Goal: Information Seeking & Learning: Learn about a topic

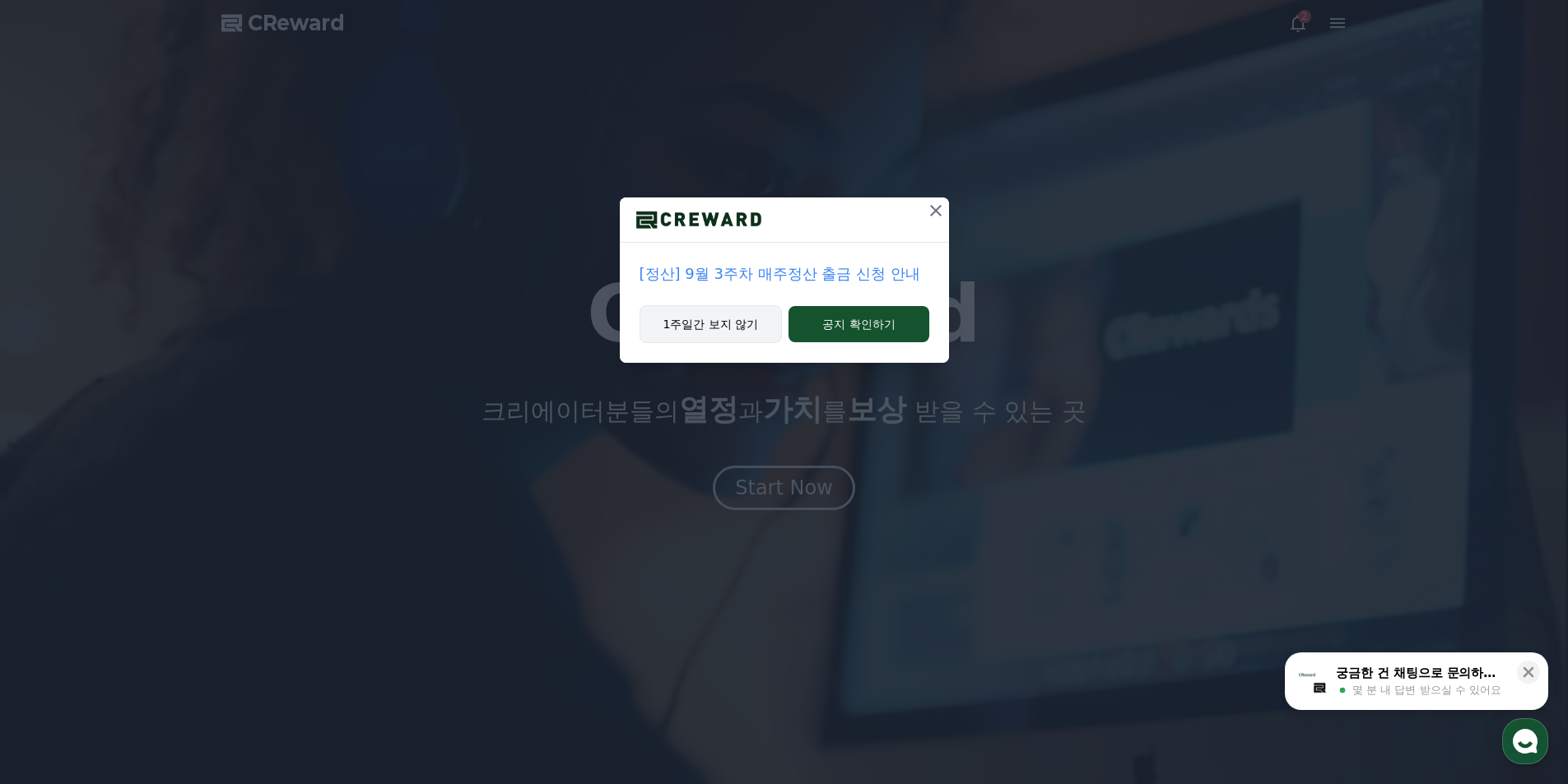
click at [704, 331] on button "1주일간 보지 않기" at bounding box center [710, 324] width 143 height 38
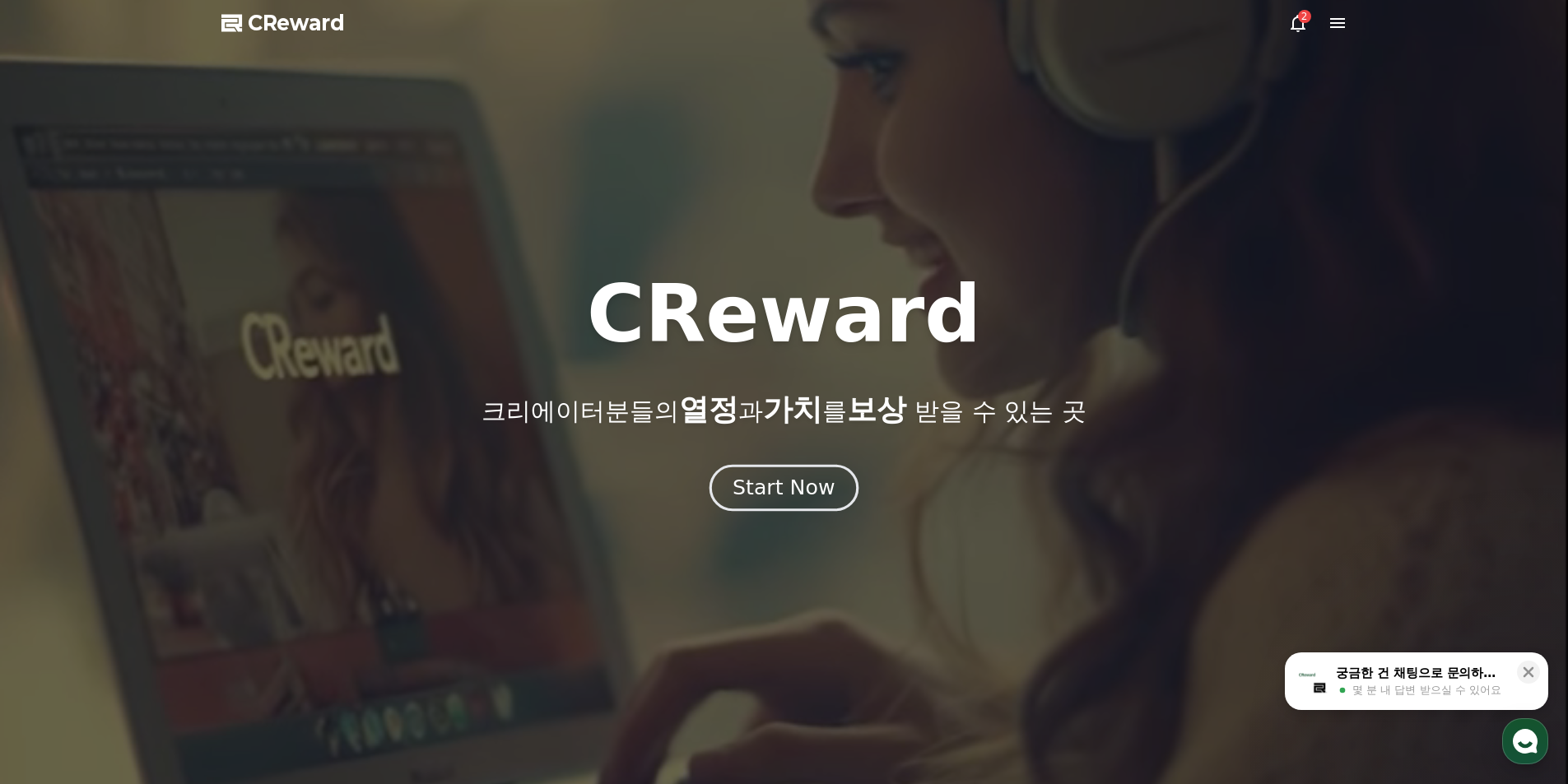
click at [805, 494] on div "Start Now" at bounding box center [783, 487] width 102 height 28
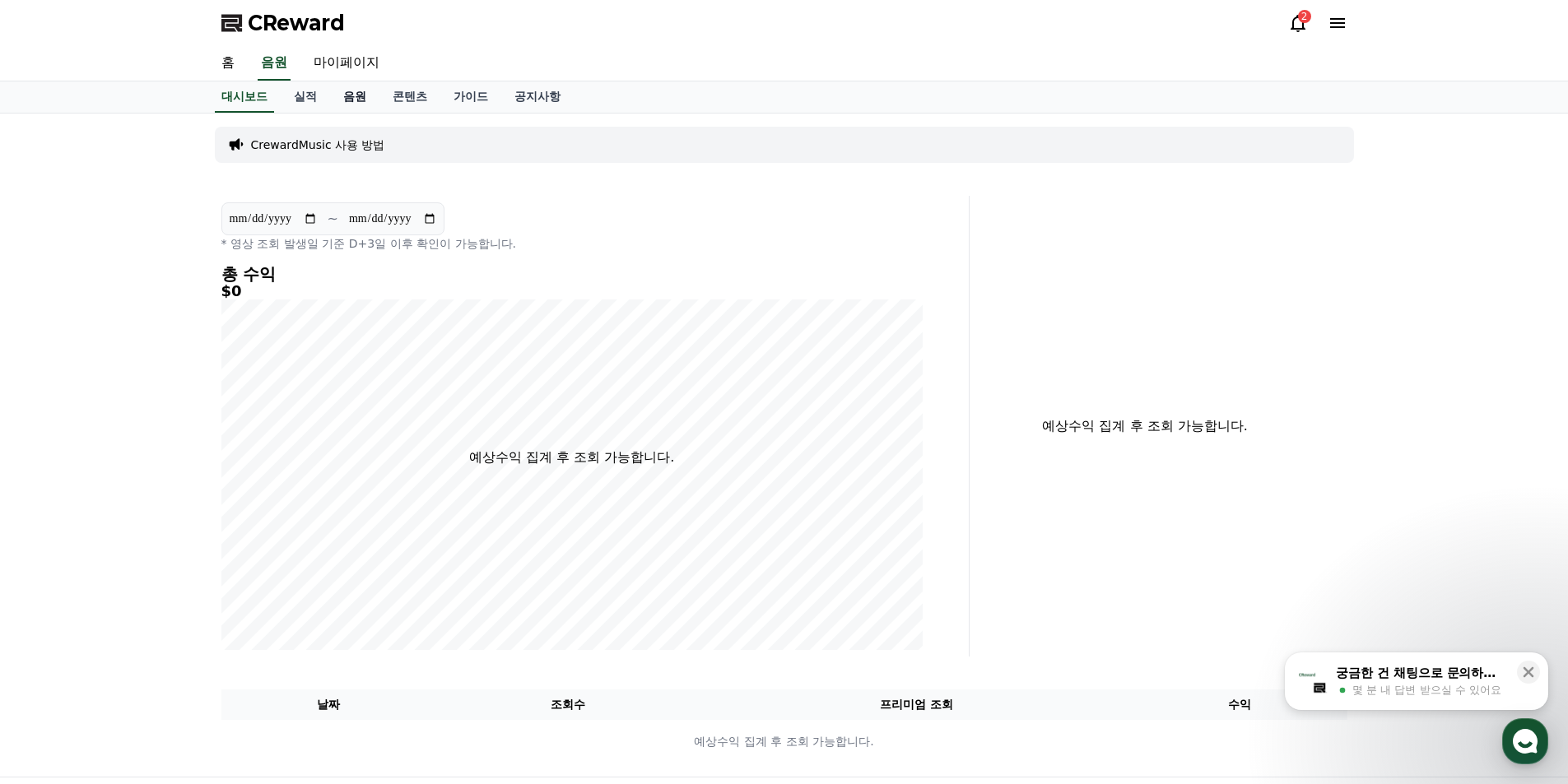
click at [354, 103] on link "음원" at bounding box center [355, 97] width 50 height 32
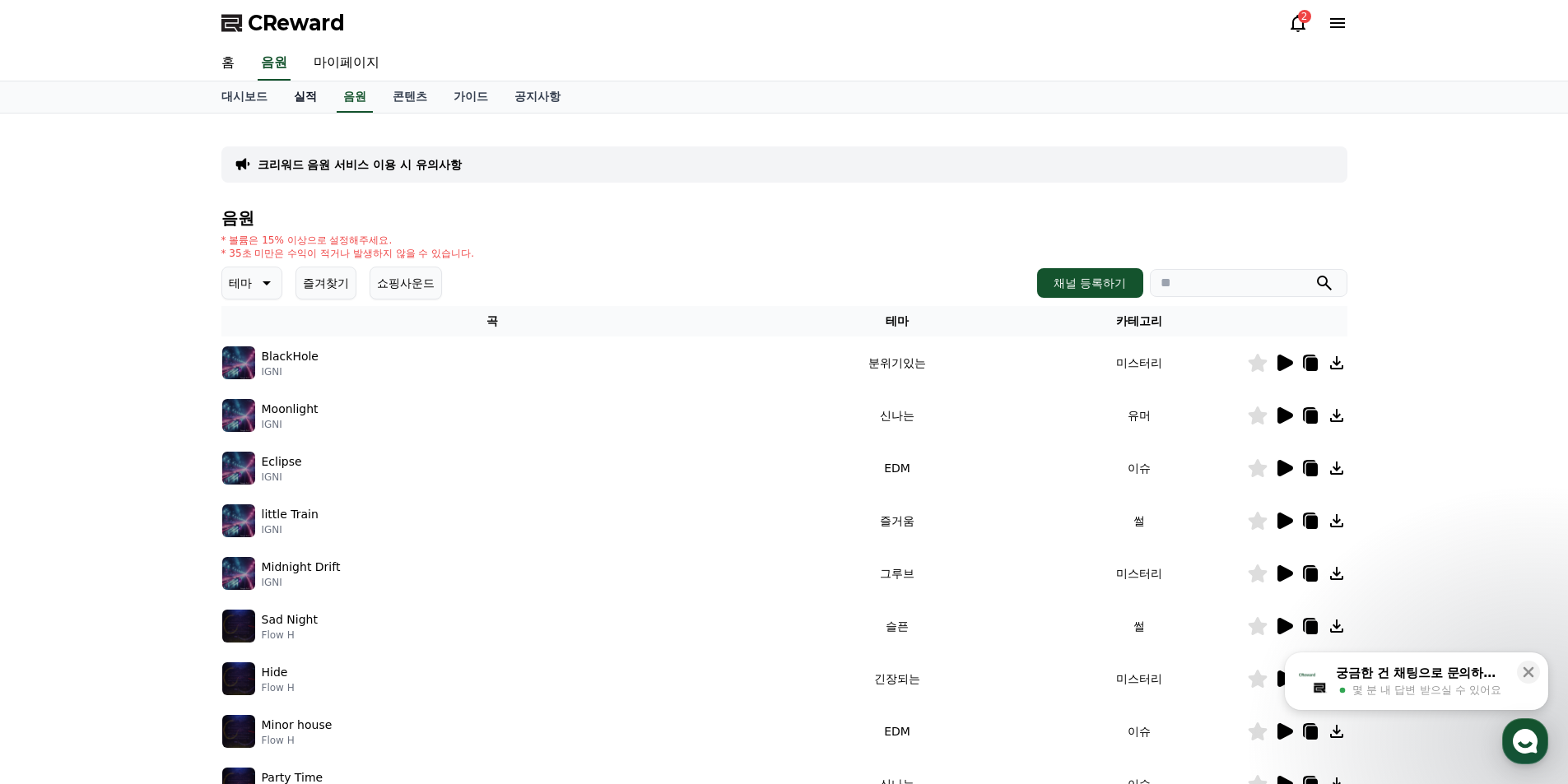
click at [306, 91] on link "실적" at bounding box center [305, 97] width 50 height 32
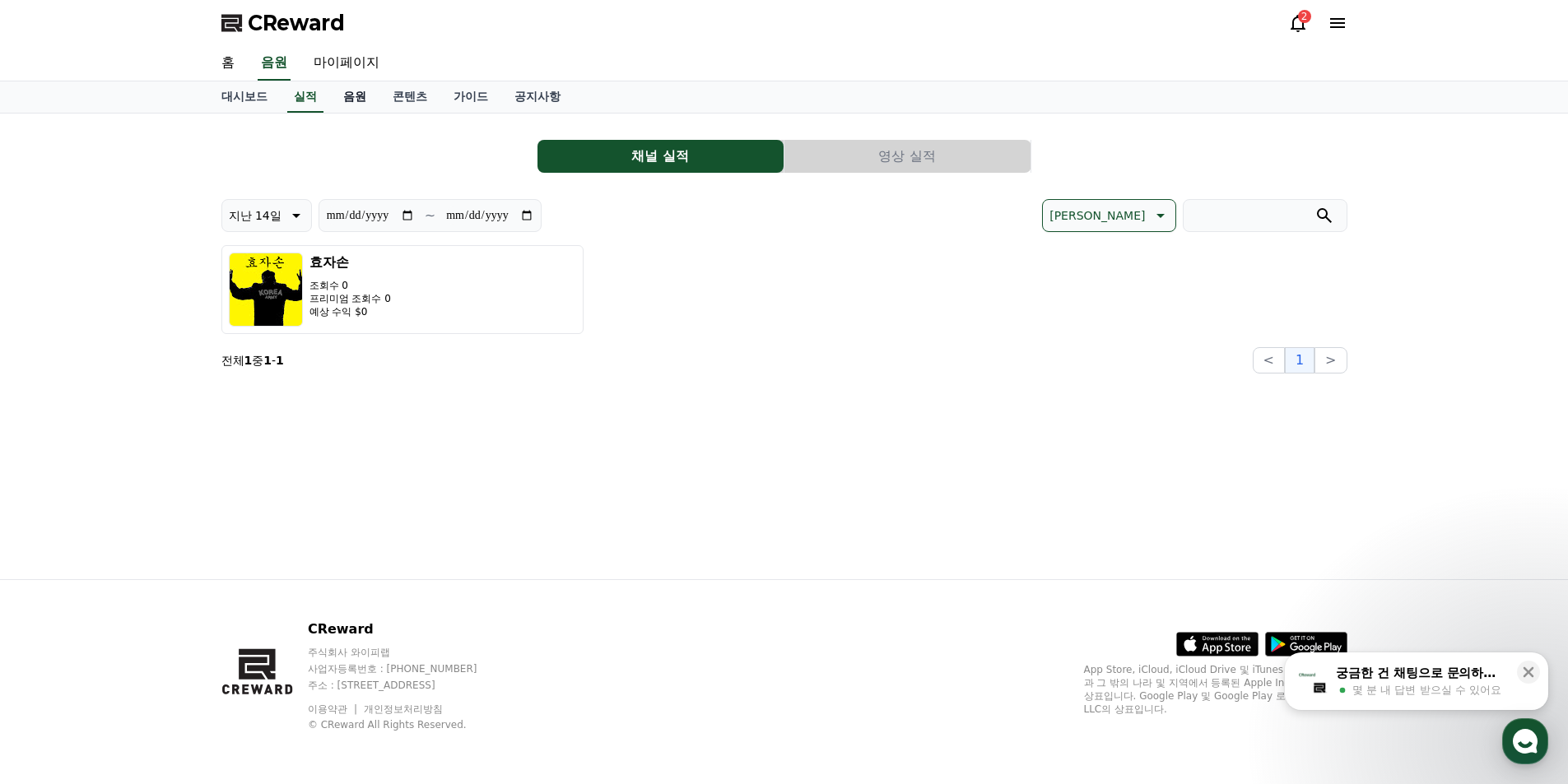
click at [344, 88] on link "음원" at bounding box center [355, 97] width 50 height 32
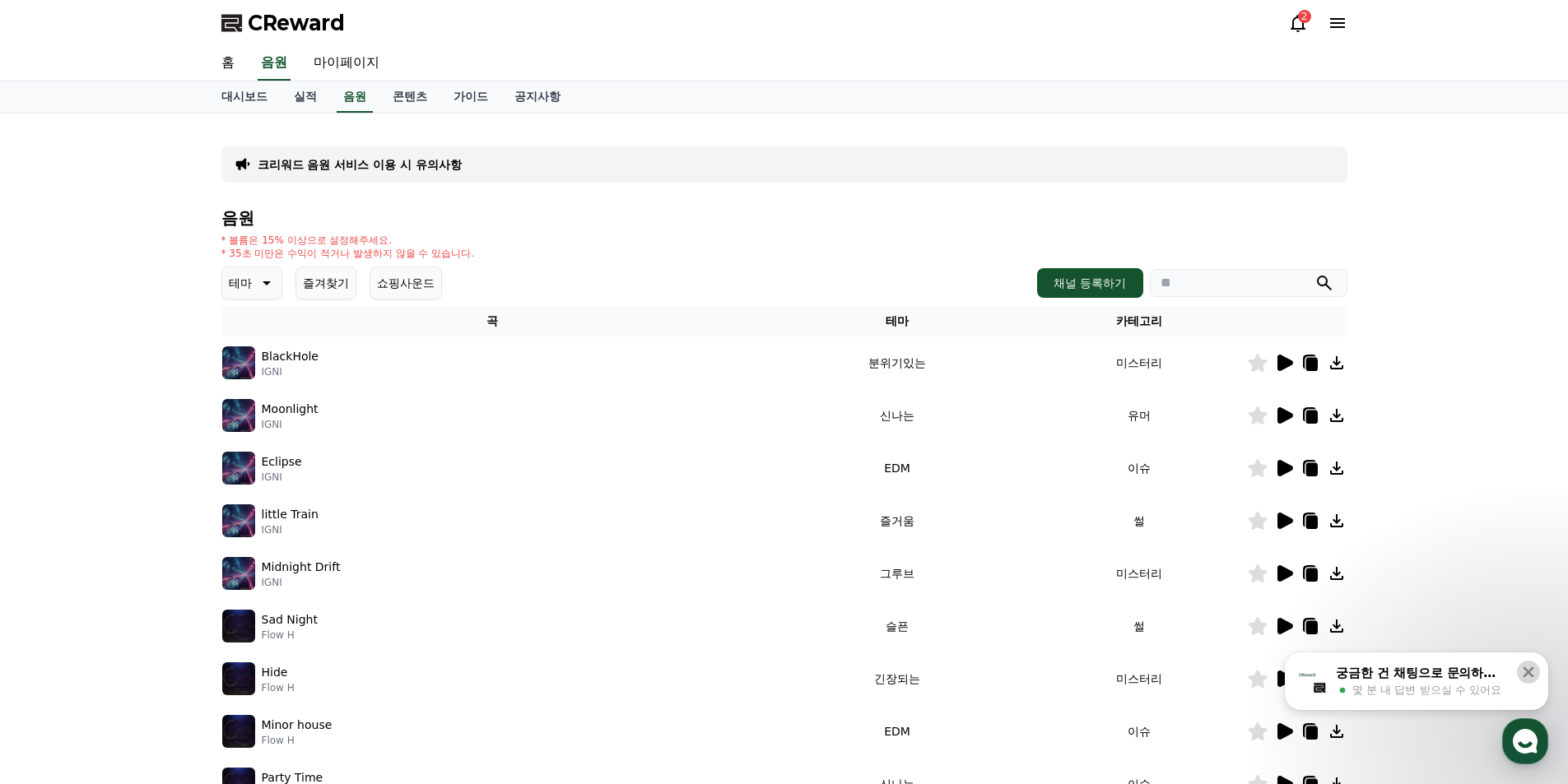
click at [1527, 671] on icon at bounding box center [1529, 673] width 11 height 11
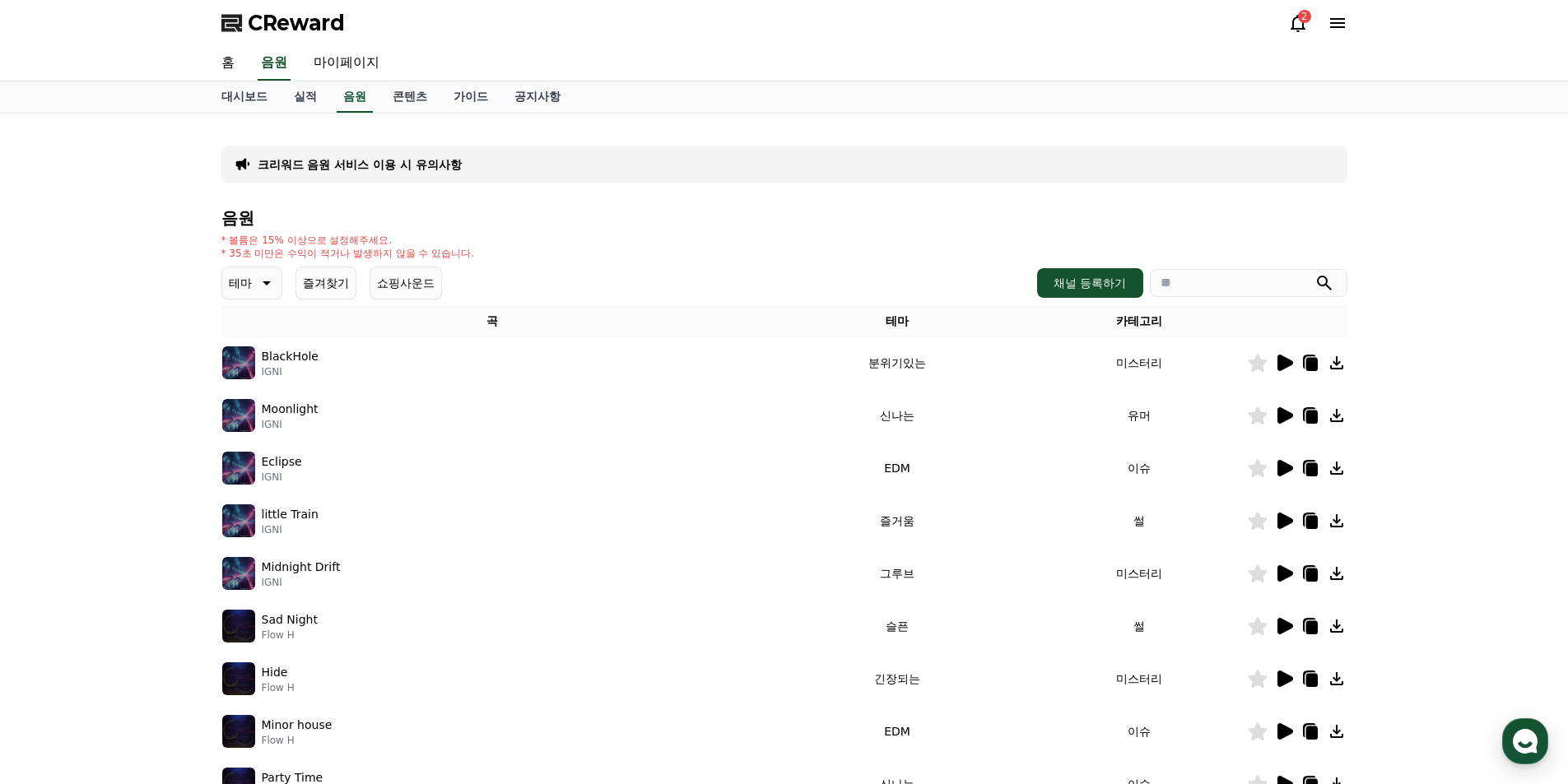
click at [273, 357] on p "BlackHole" at bounding box center [290, 357] width 56 height 17
click at [1280, 363] on icon at bounding box center [1283, 363] width 20 height 20
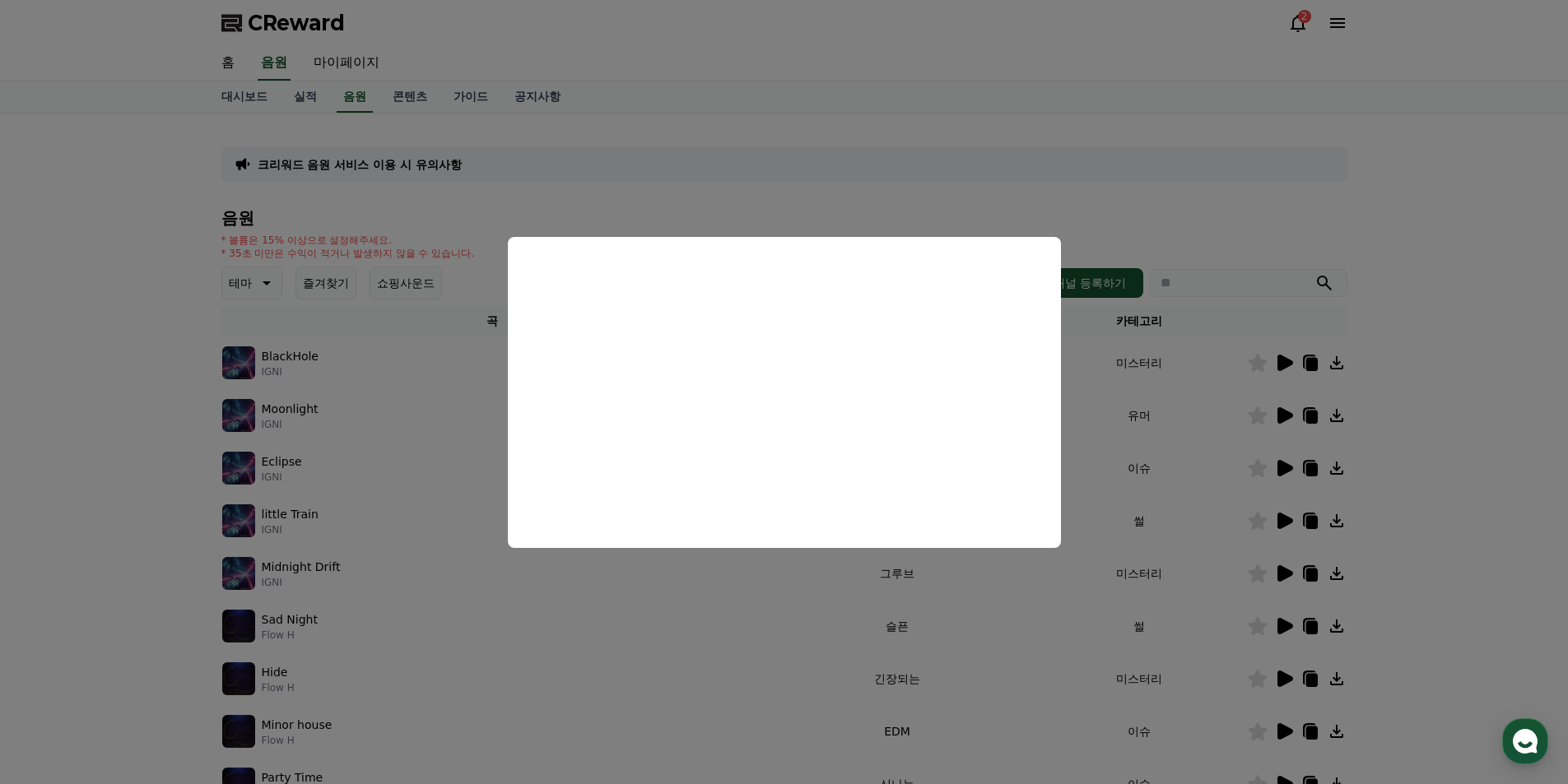
click at [873, 618] on button "close modal" at bounding box center [784, 392] width 1568 height 784
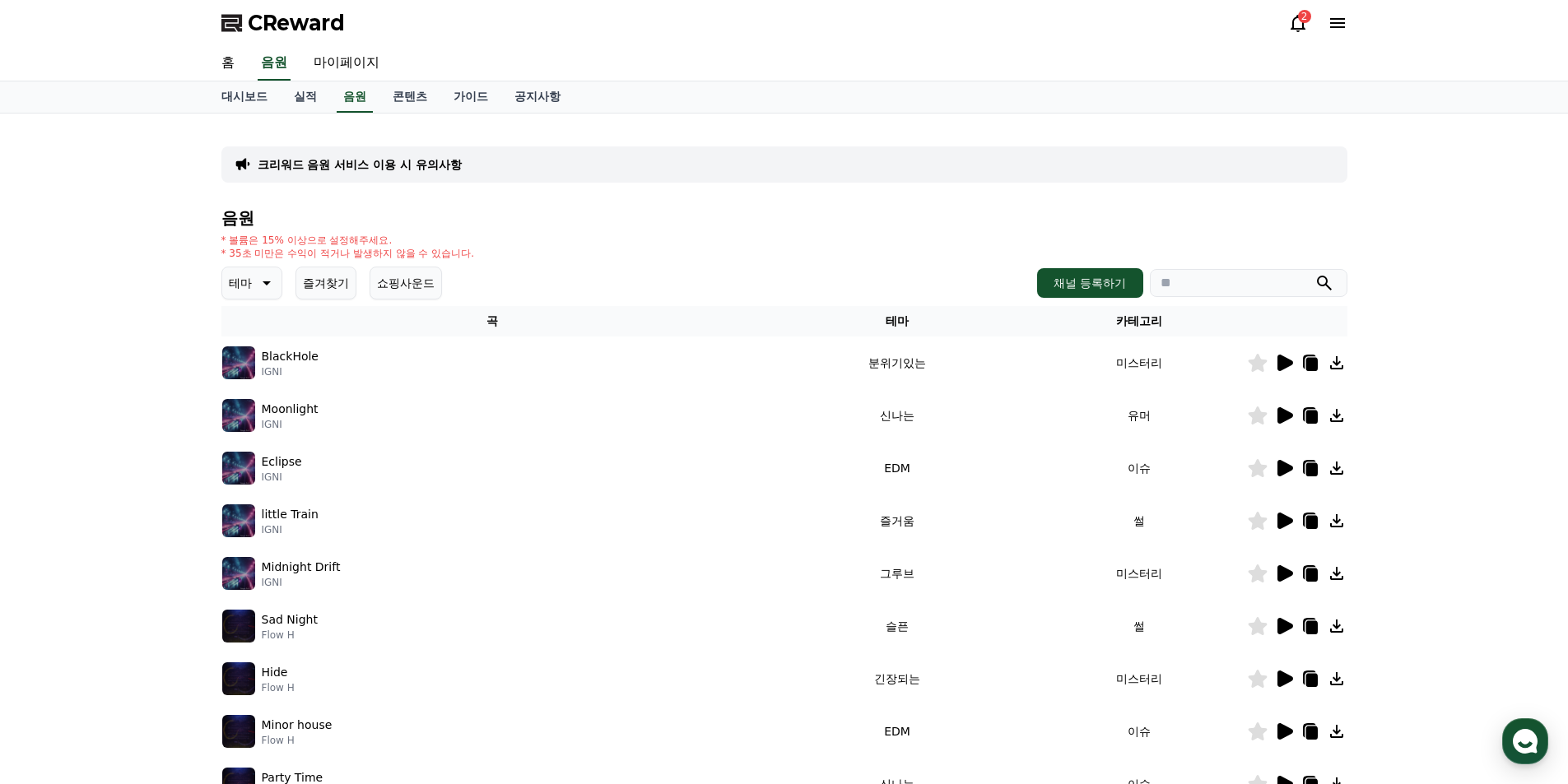
click at [1281, 623] on icon at bounding box center [1285, 626] width 15 height 16
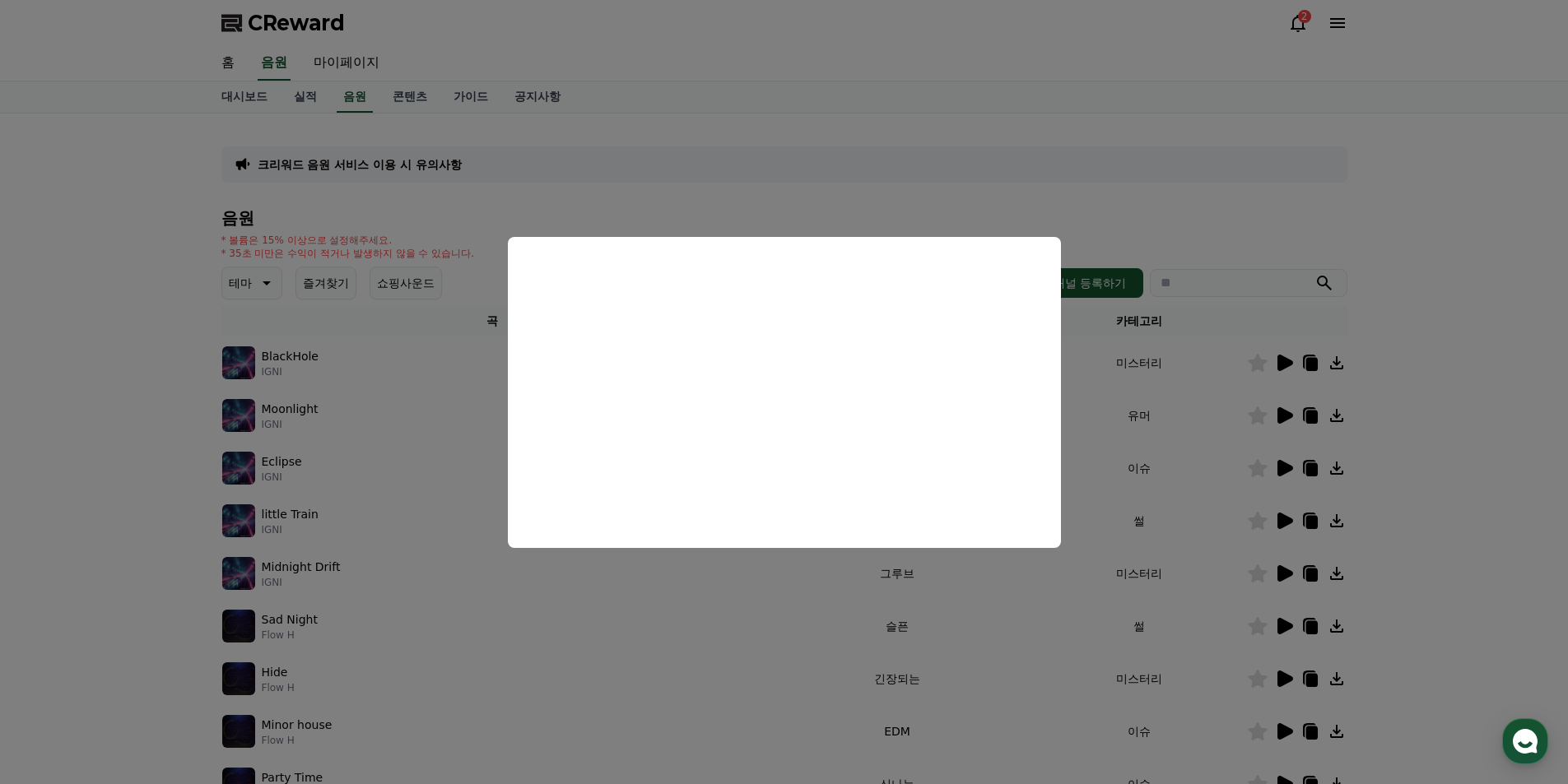
click at [805, 598] on button "close modal" at bounding box center [784, 392] width 1568 height 784
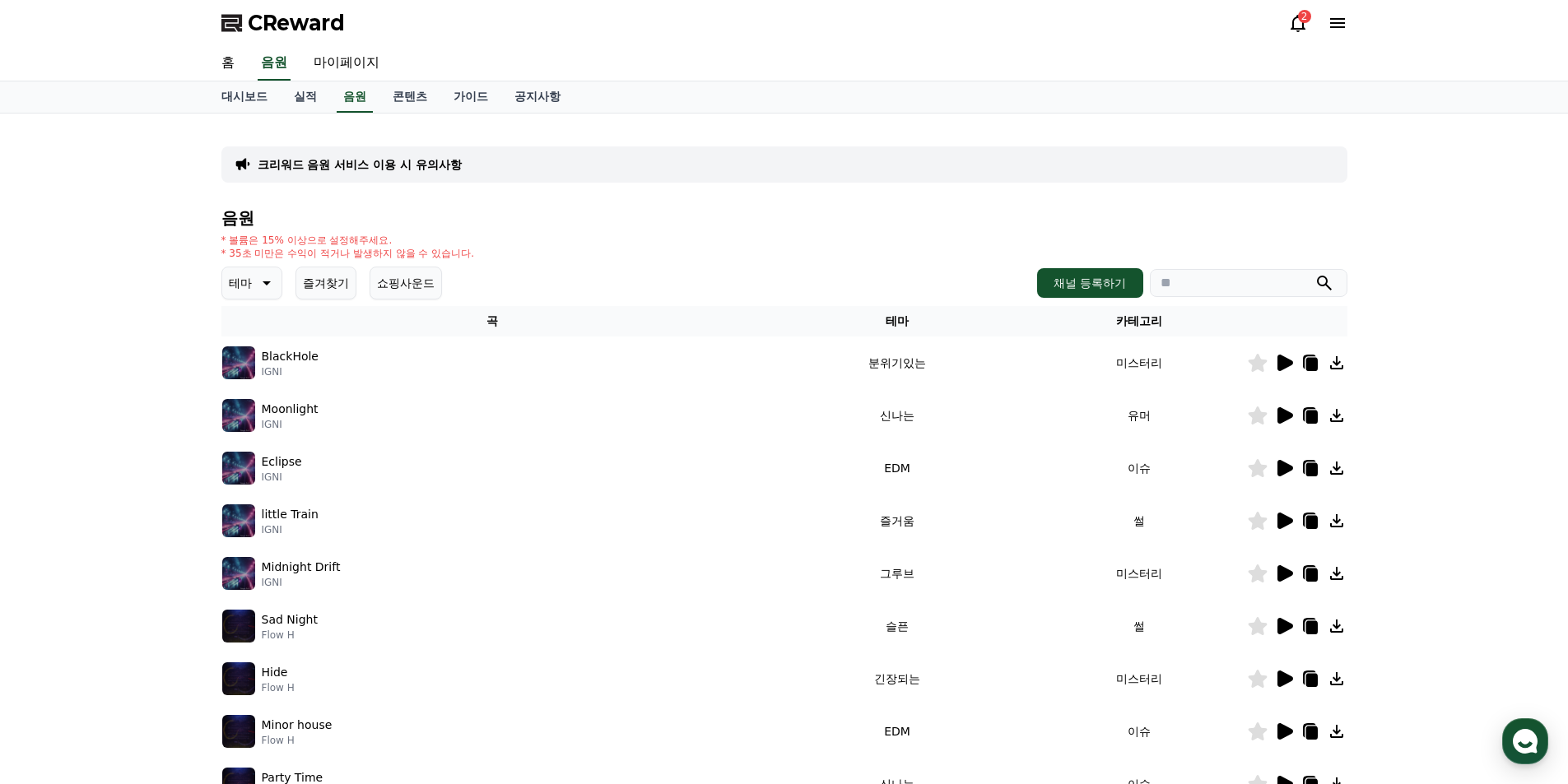
click at [1278, 679] on icon at bounding box center [1285, 679] width 15 height 16
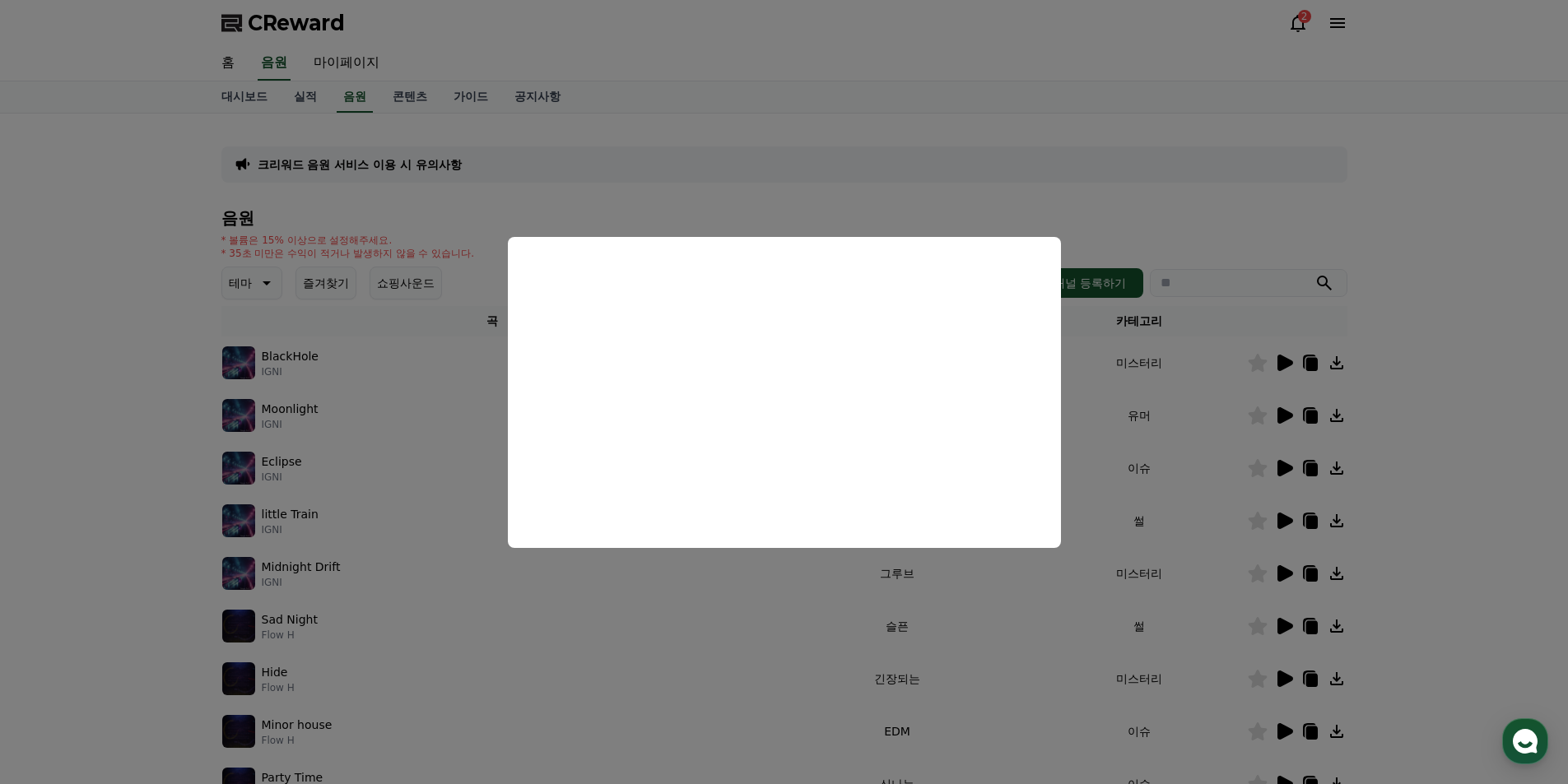
scroll to position [192, 0]
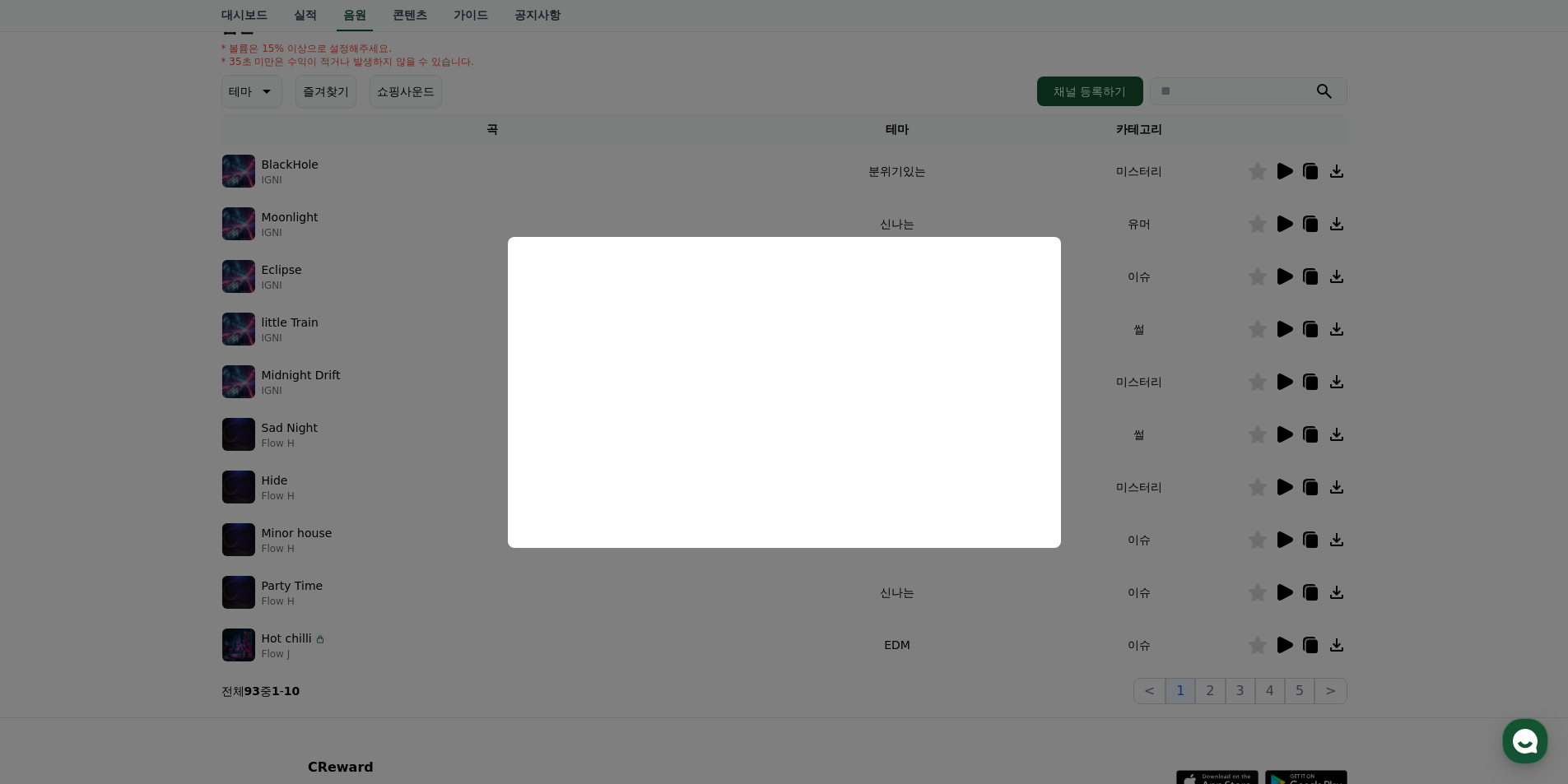
click at [351, 605] on button "close modal" at bounding box center [784, 392] width 1568 height 784
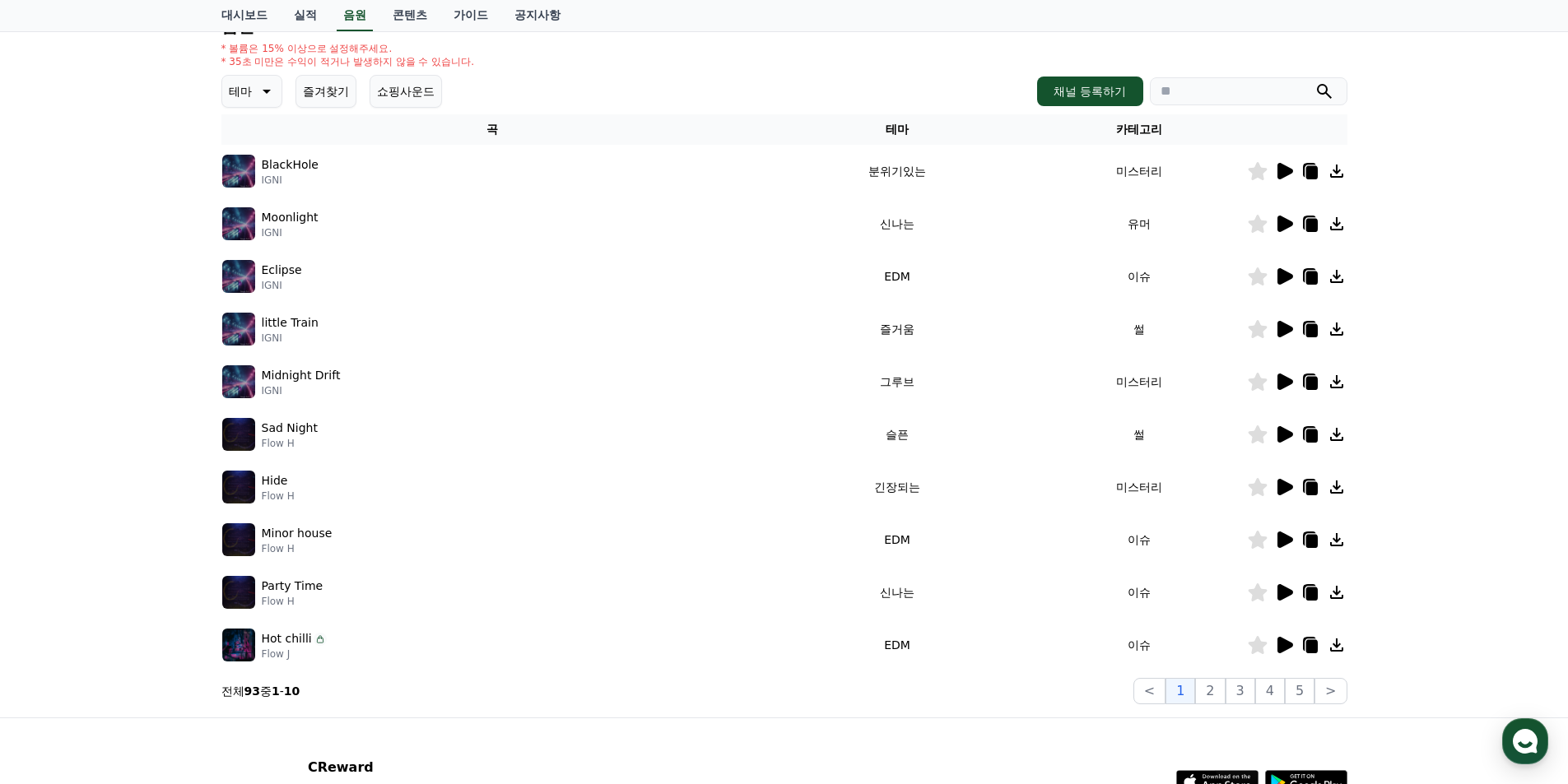
click at [1282, 592] on icon at bounding box center [1285, 592] width 15 height 16
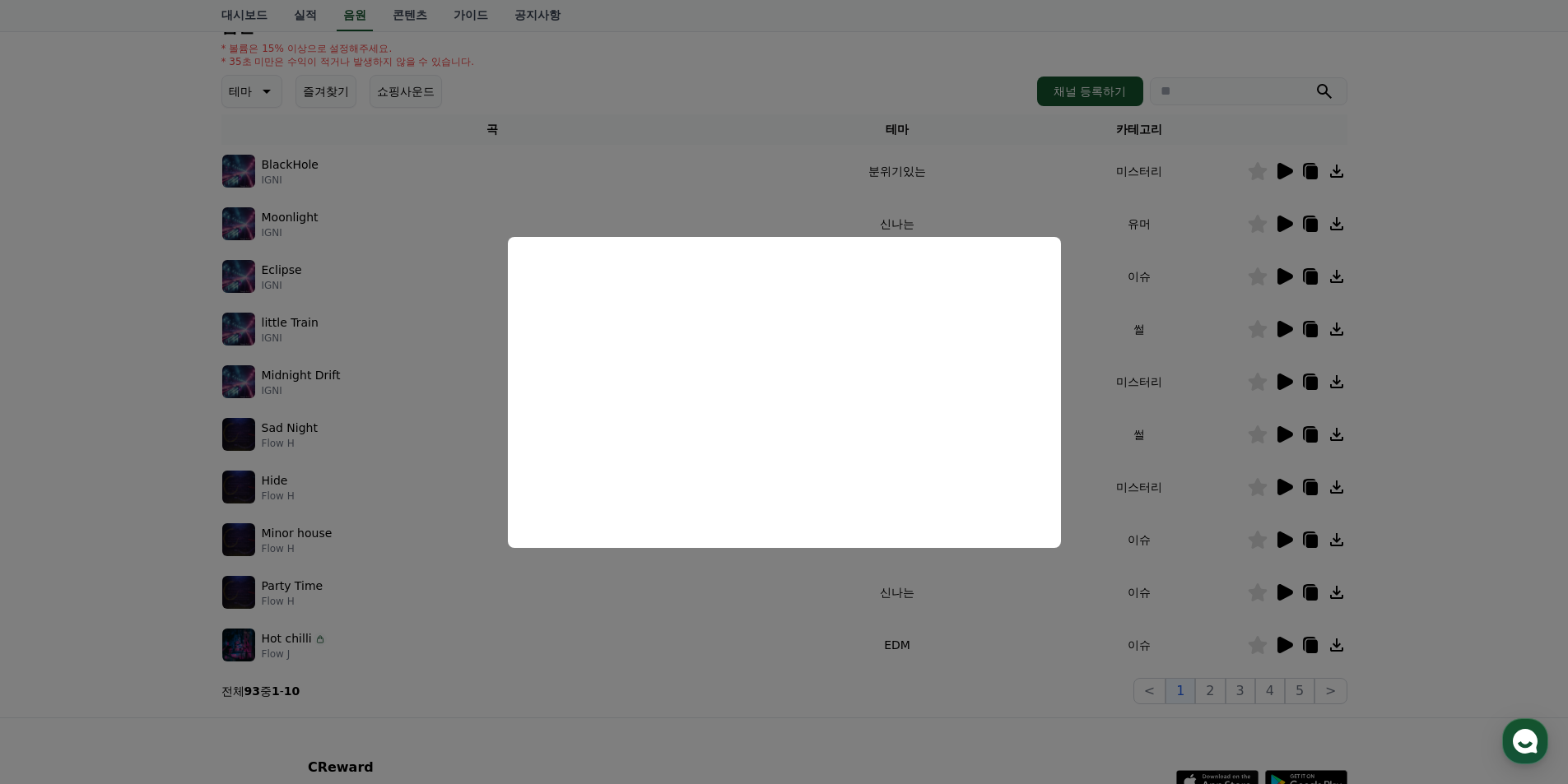
click at [988, 647] on button "close modal" at bounding box center [784, 392] width 1568 height 784
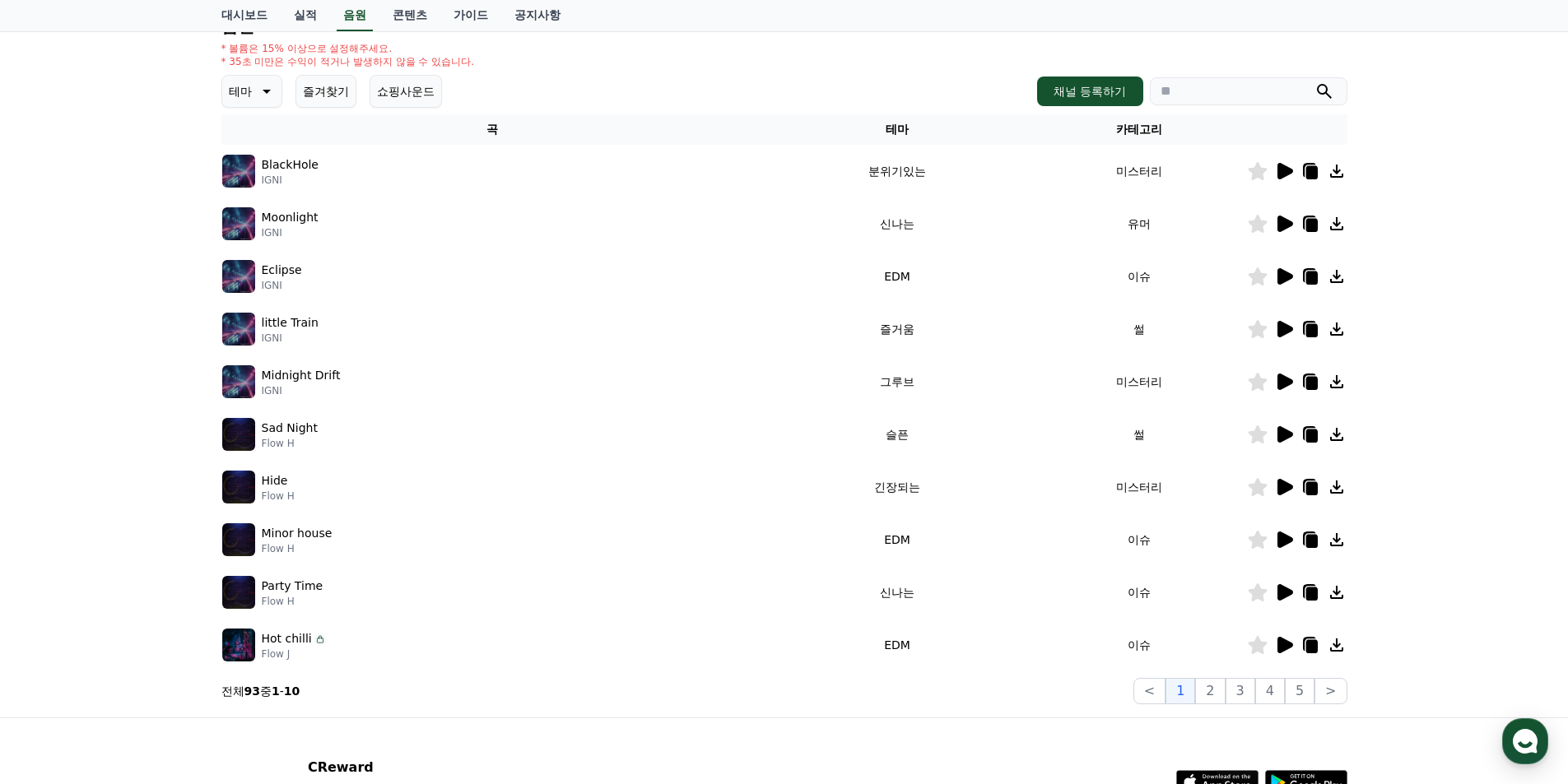
click at [1276, 643] on icon at bounding box center [1283, 645] width 20 height 20
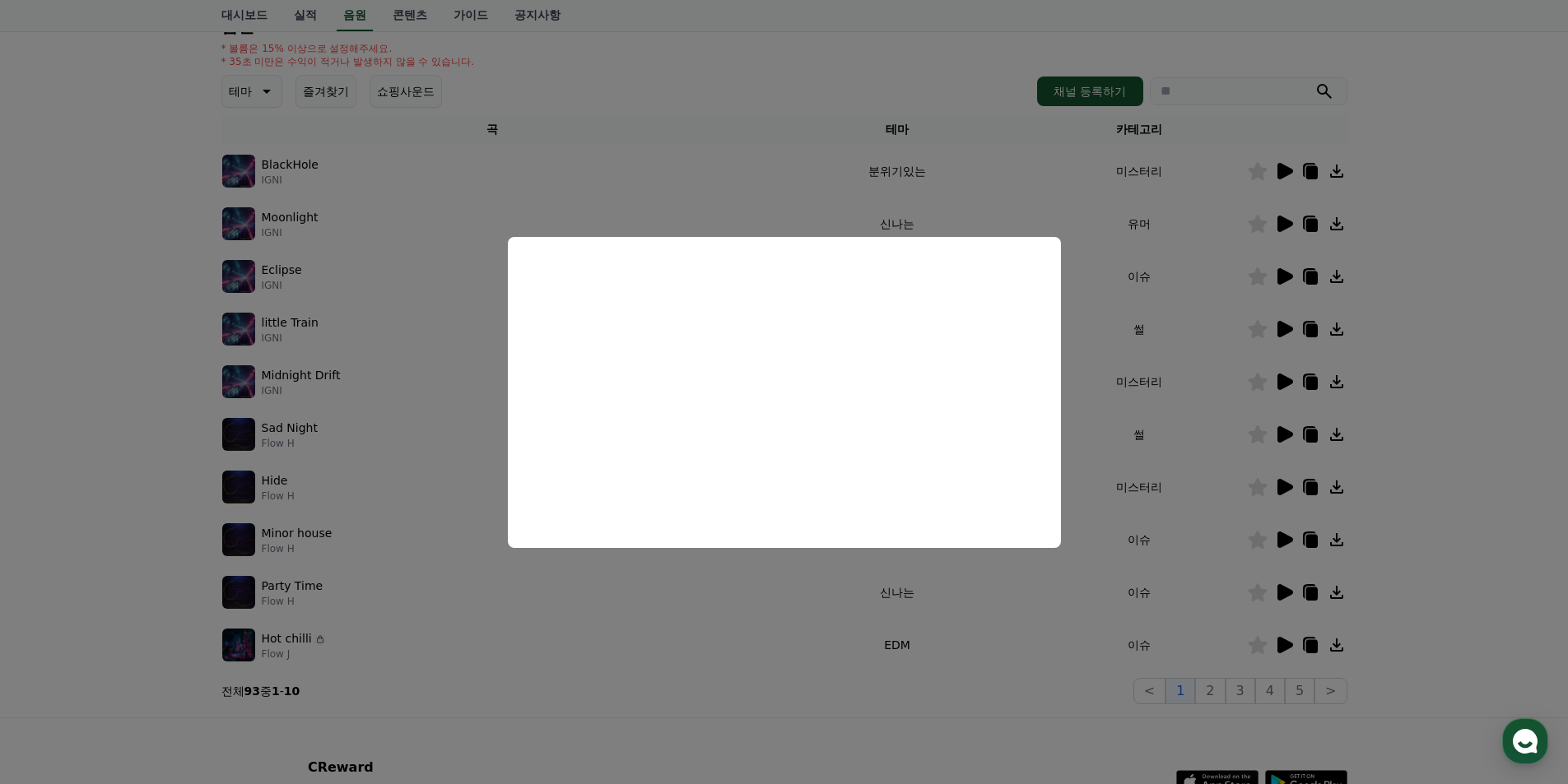
click at [659, 162] on button "close modal" at bounding box center [784, 392] width 1568 height 784
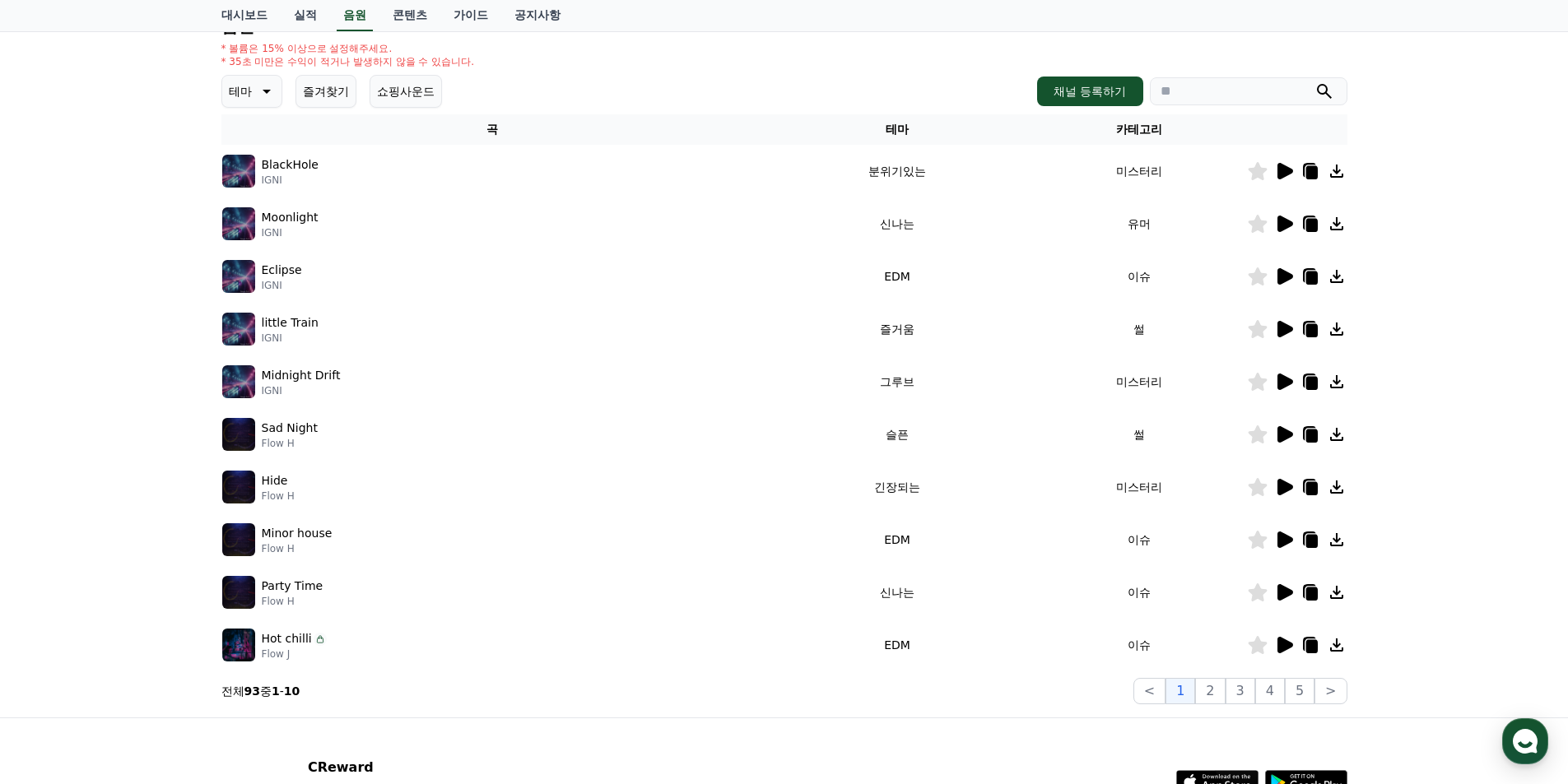
click at [267, 91] on icon at bounding box center [267, 91] width 9 height 4
click at [258, 200] on button "신나는" at bounding box center [248, 200] width 48 height 36
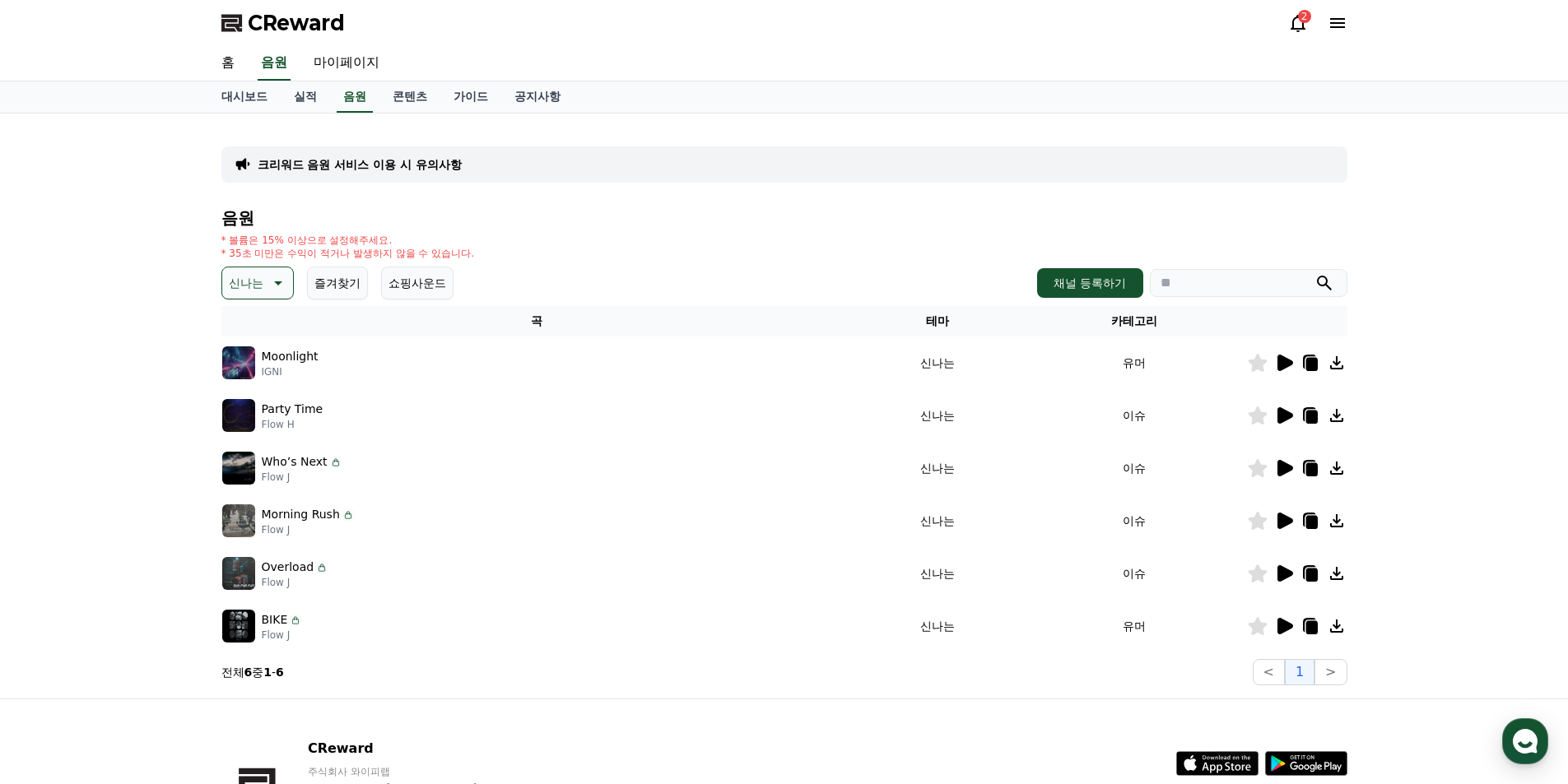
click at [1281, 416] on icon at bounding box center [1285, 416] width 15 height 16
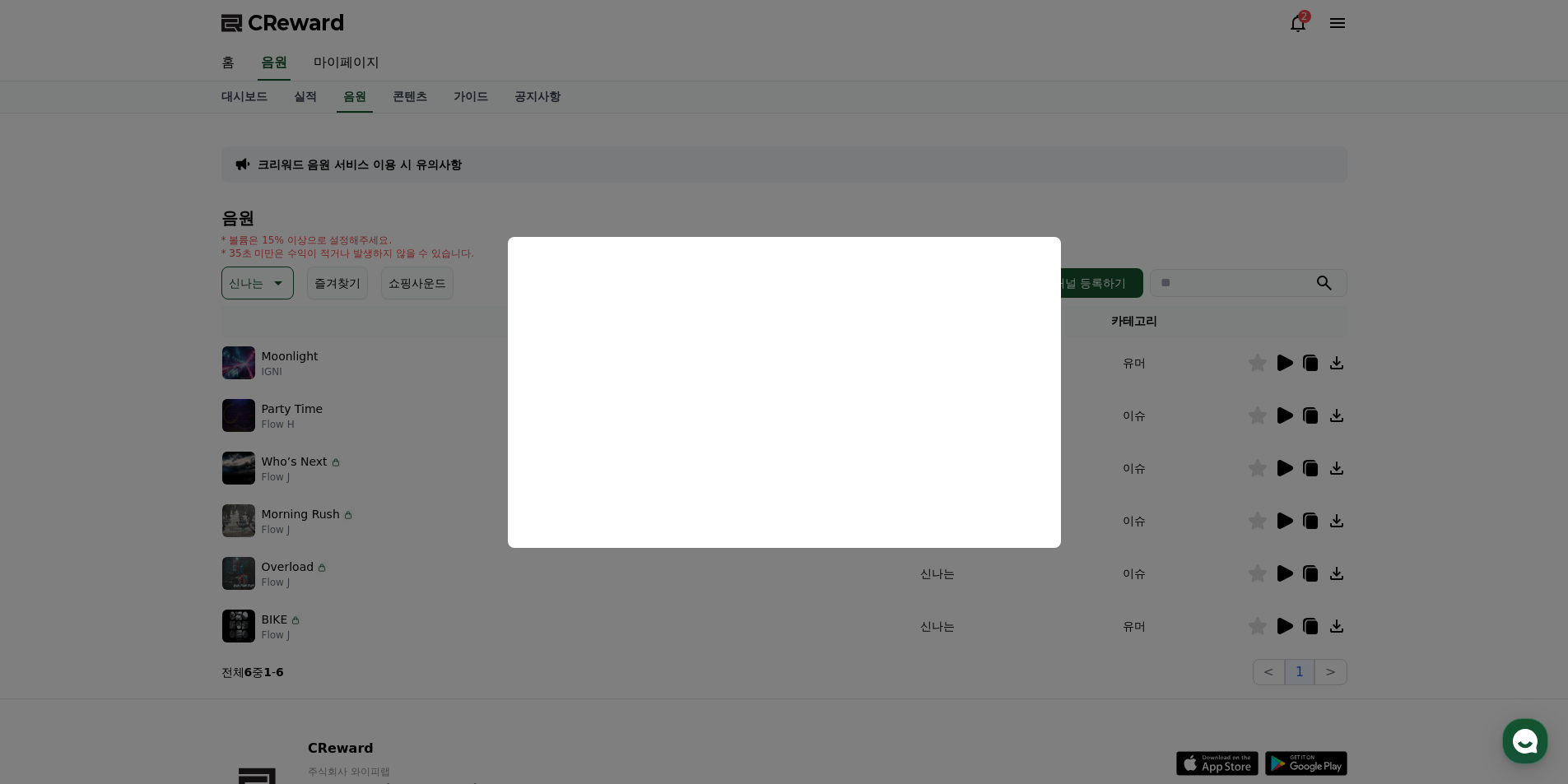
drag, startPoint x: 1182, startPoint y: 460, endPoint x: 1355, endPoint y: 430, distance: 175.6
click at [1182, 461] on button "close modal" at bounding box center [784, 392] width 1568 height 784
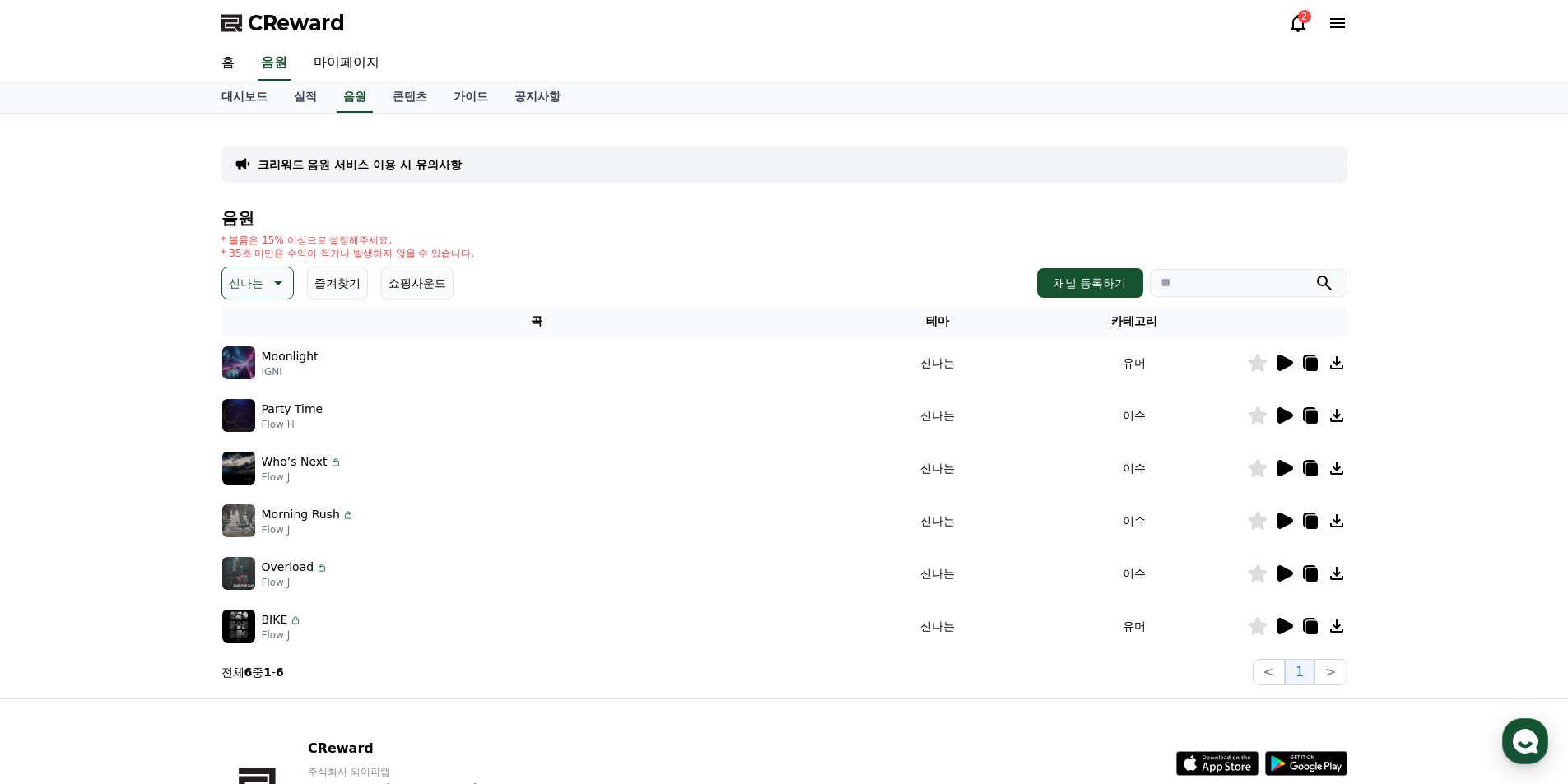
click at [1276, 468] on icon at bounding box center [1283, 468] width 20 height 20
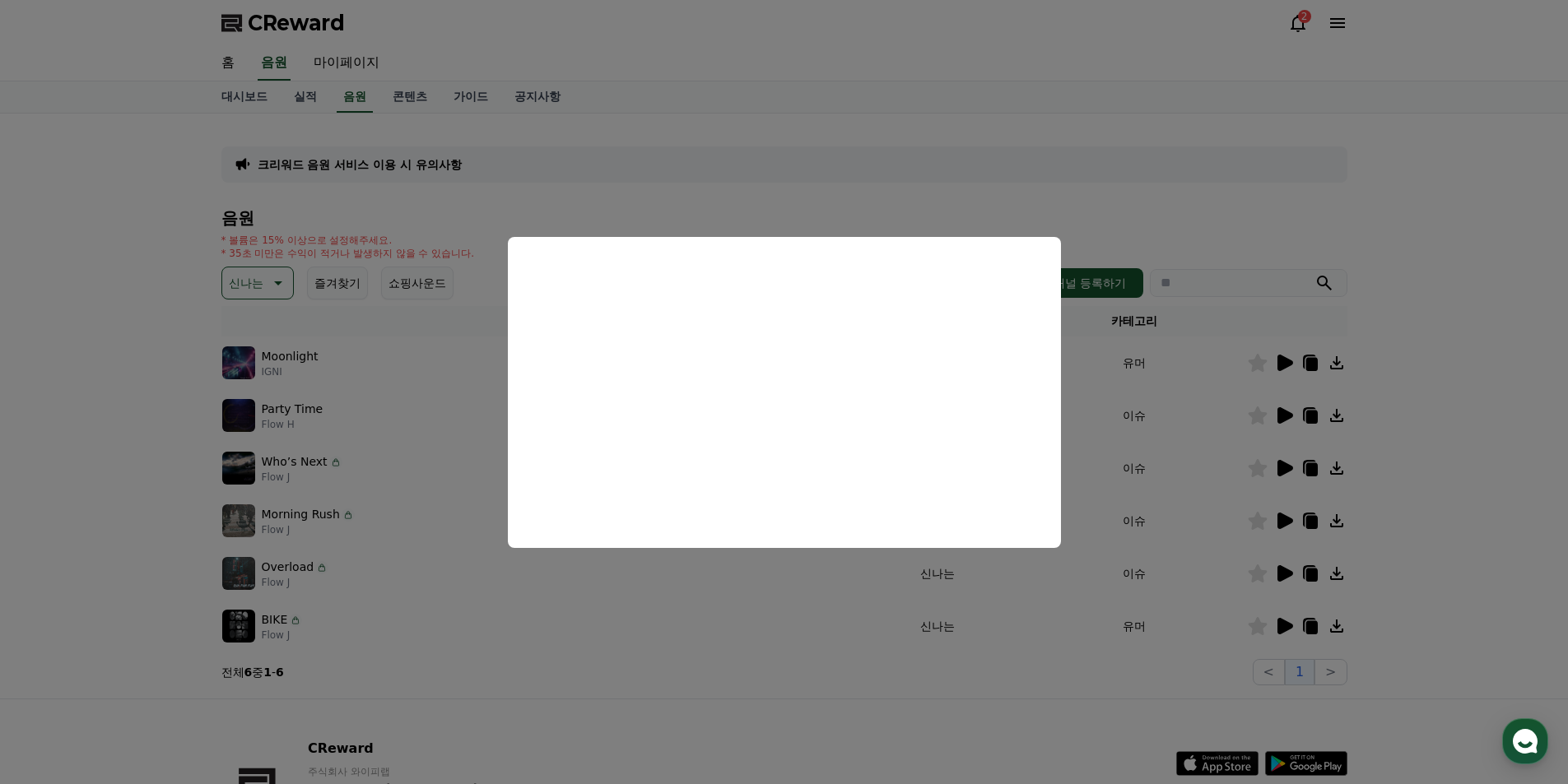
drag, startPoint x: 1045, startPoint y: 640, endPoint x: 1184, endPoint y: 622, distance: 140.2
click at [1050, 635] on button "close modal" at bounding box center [784, 392] width 1568 height 784
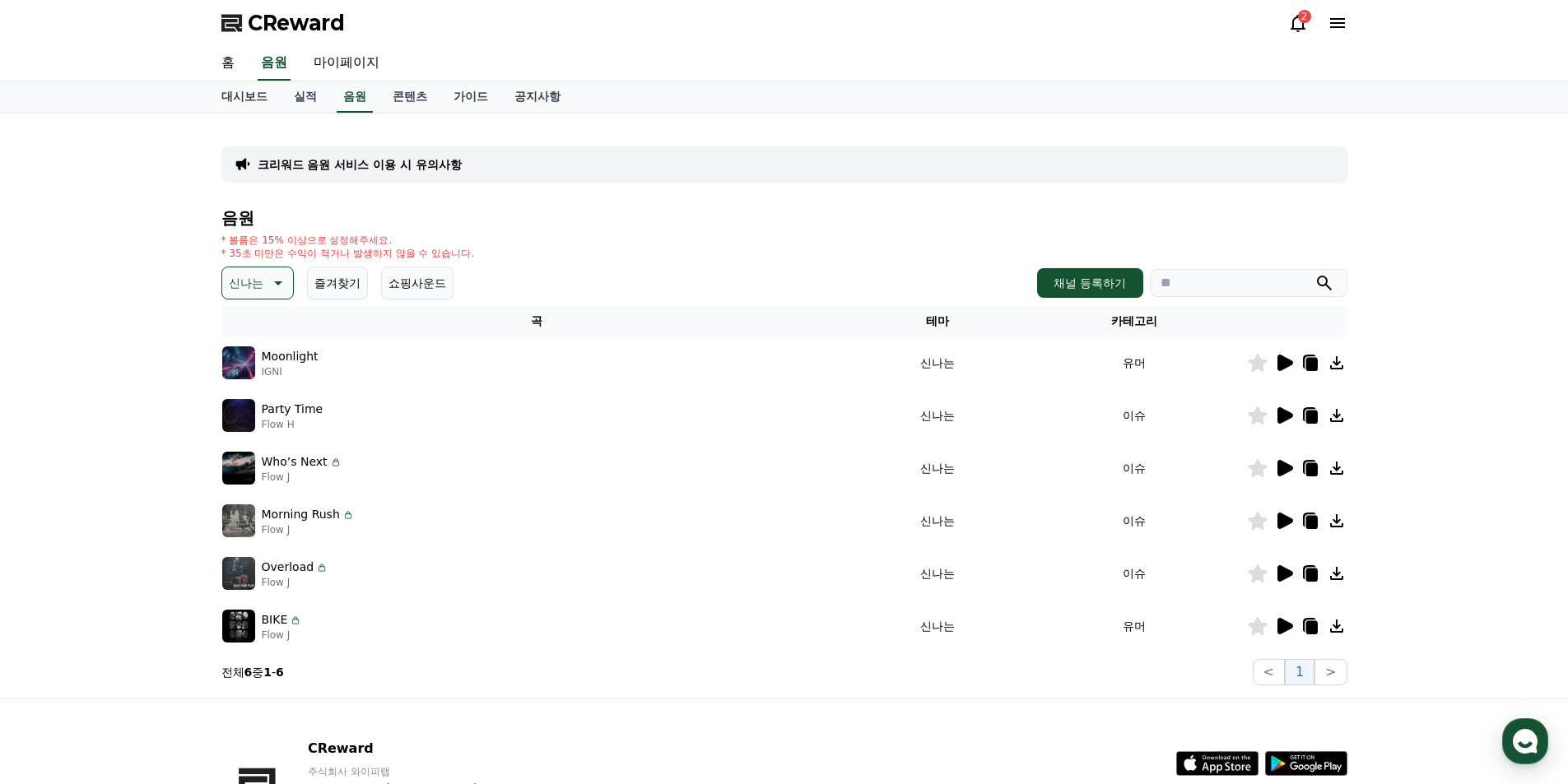
click at [1286, 622] on icon at bounding box center [1285, 626] width 15 height 16
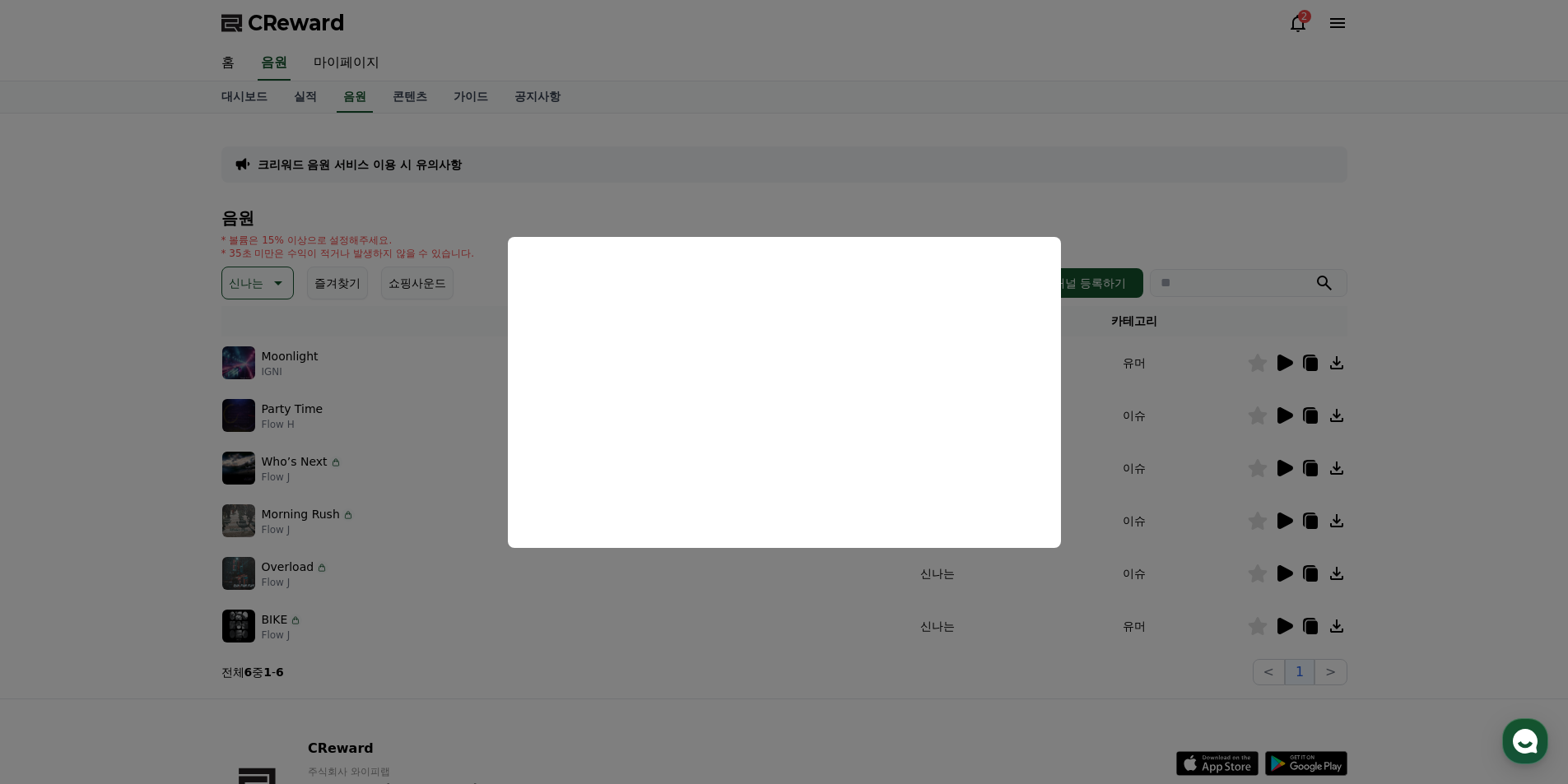
click at [1226, 527] on button "close modal" at bounding box center [784, 392] width 1568 height 784
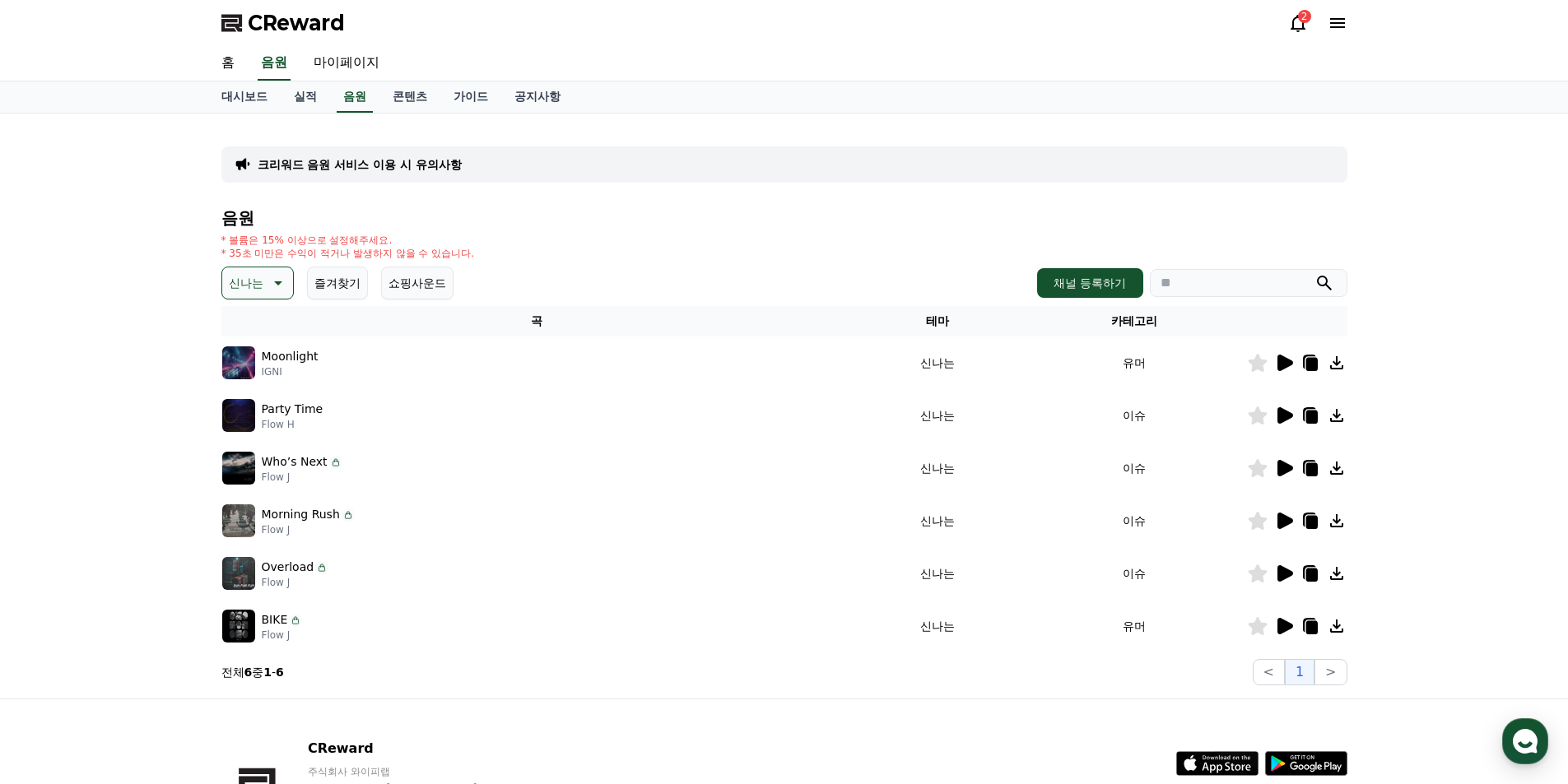
click at [1280, 574] on icon at bounding box center [1285, 573] width 15 height 16
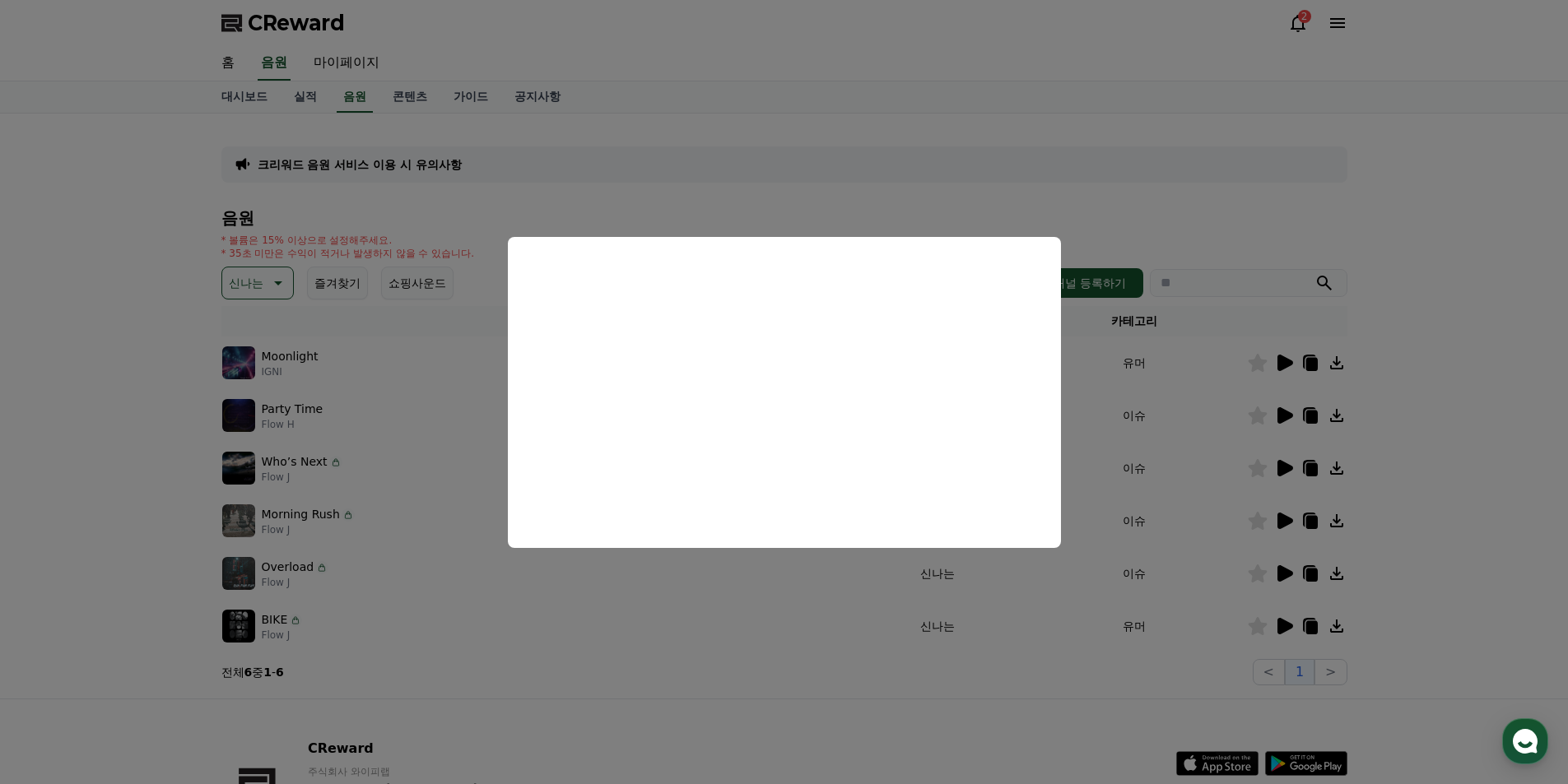
drag, startPoint x: 1178, startPoint y: 484, endPoint x: 1191, endPoint y: 484, distance: 13.0
click at [1191, 484] on button "close modal" at bounding box center [784, 392] width 1568 height 784
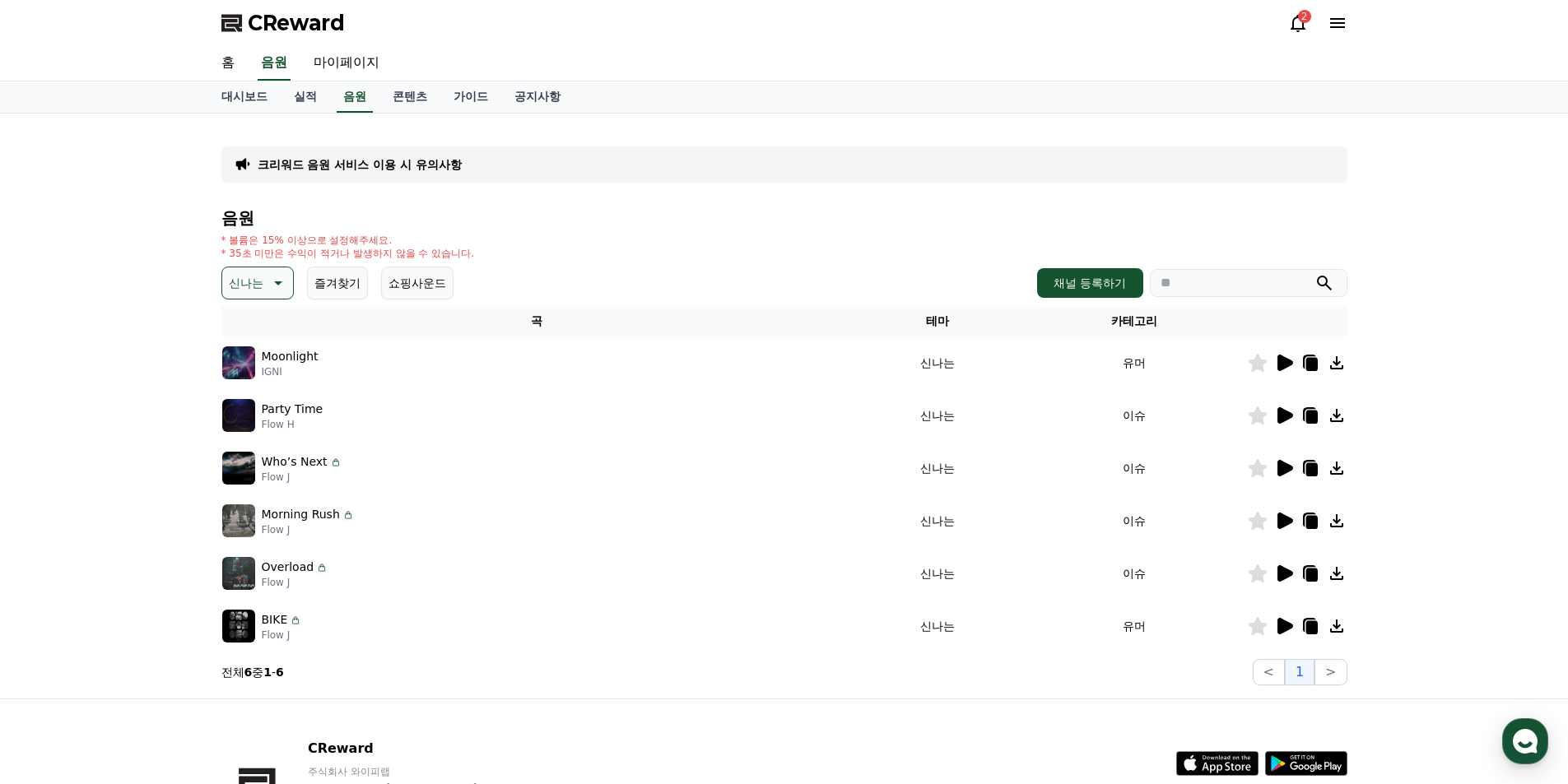
click at [1283, 463] on icon at bounding box center [1285, 468] width 15 height 16
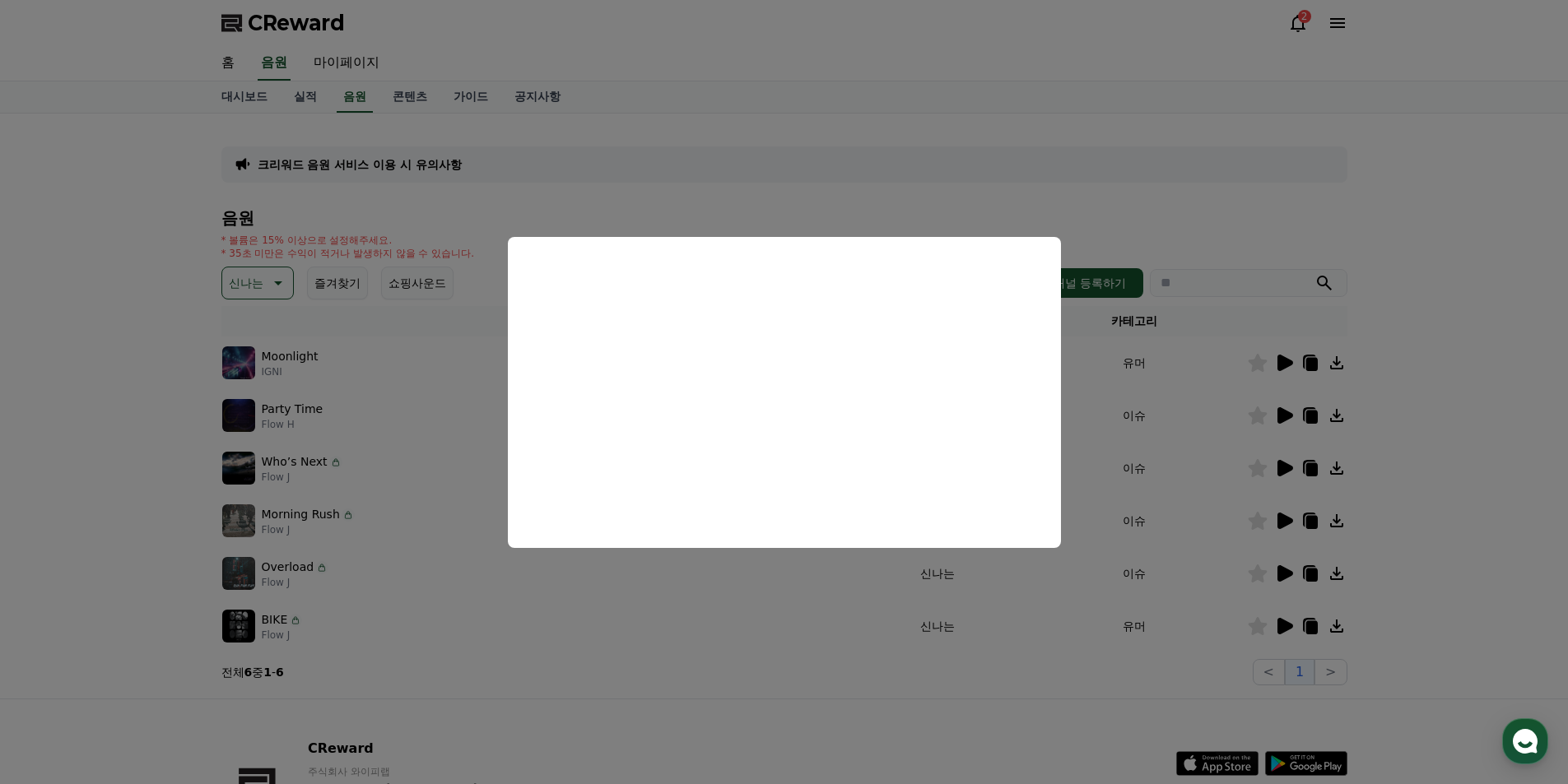
click at [778, 115] on button "close modal" at bounding box center [784, 392] width 1568 height 784
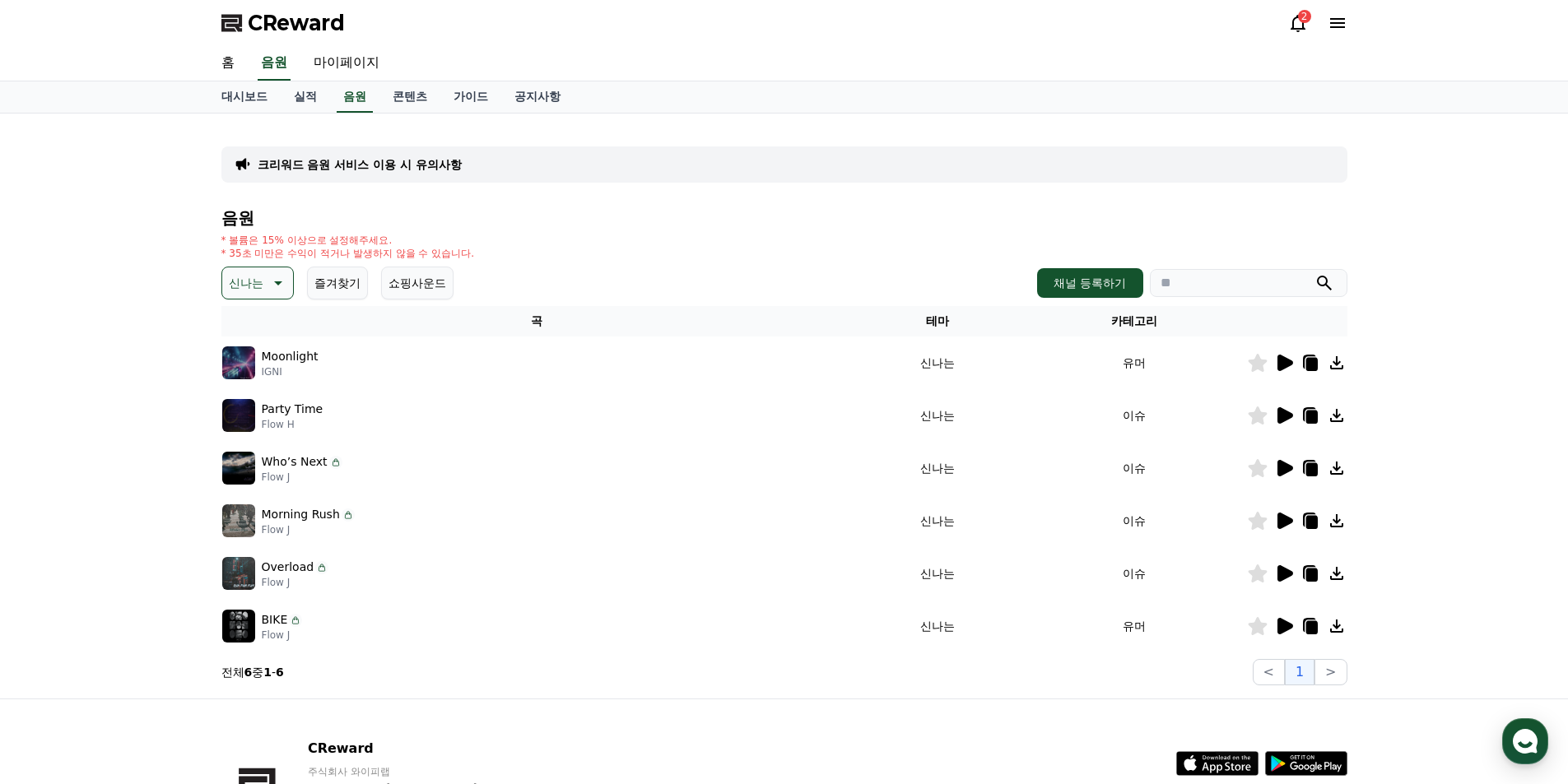
click at [280, 274] on icon at bounding box center [276, 283] width 20 height 20
click at [264, 416] on button "호기심" at bounding box center [248, 412] width 48 height 36
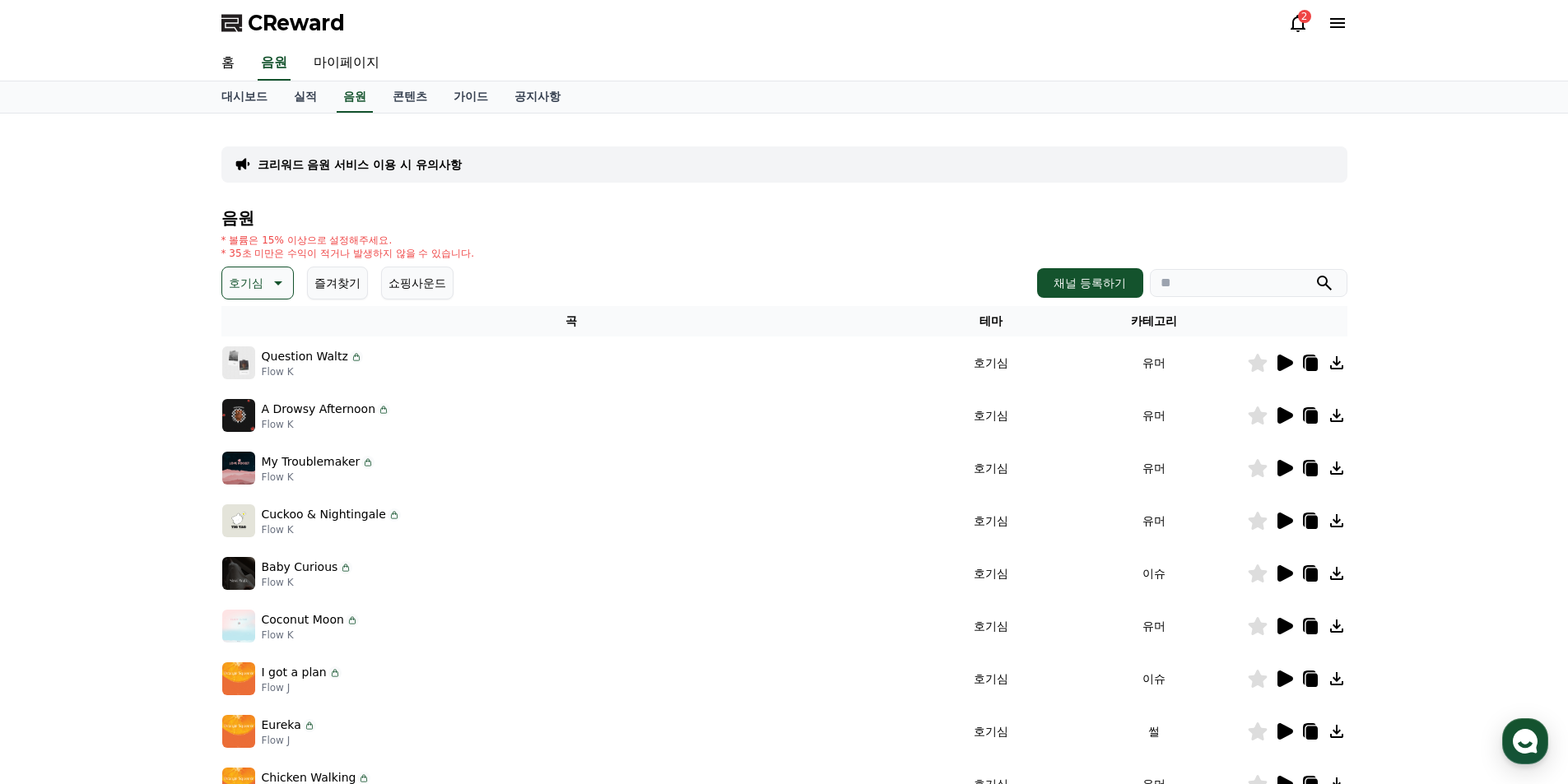
click at [261, 277] on p "호기심" at bounding box center [246, 283] width 34 height 23
click at [265, 395] on button "신나는" at bounding box center [248, 392] width 48 height 36
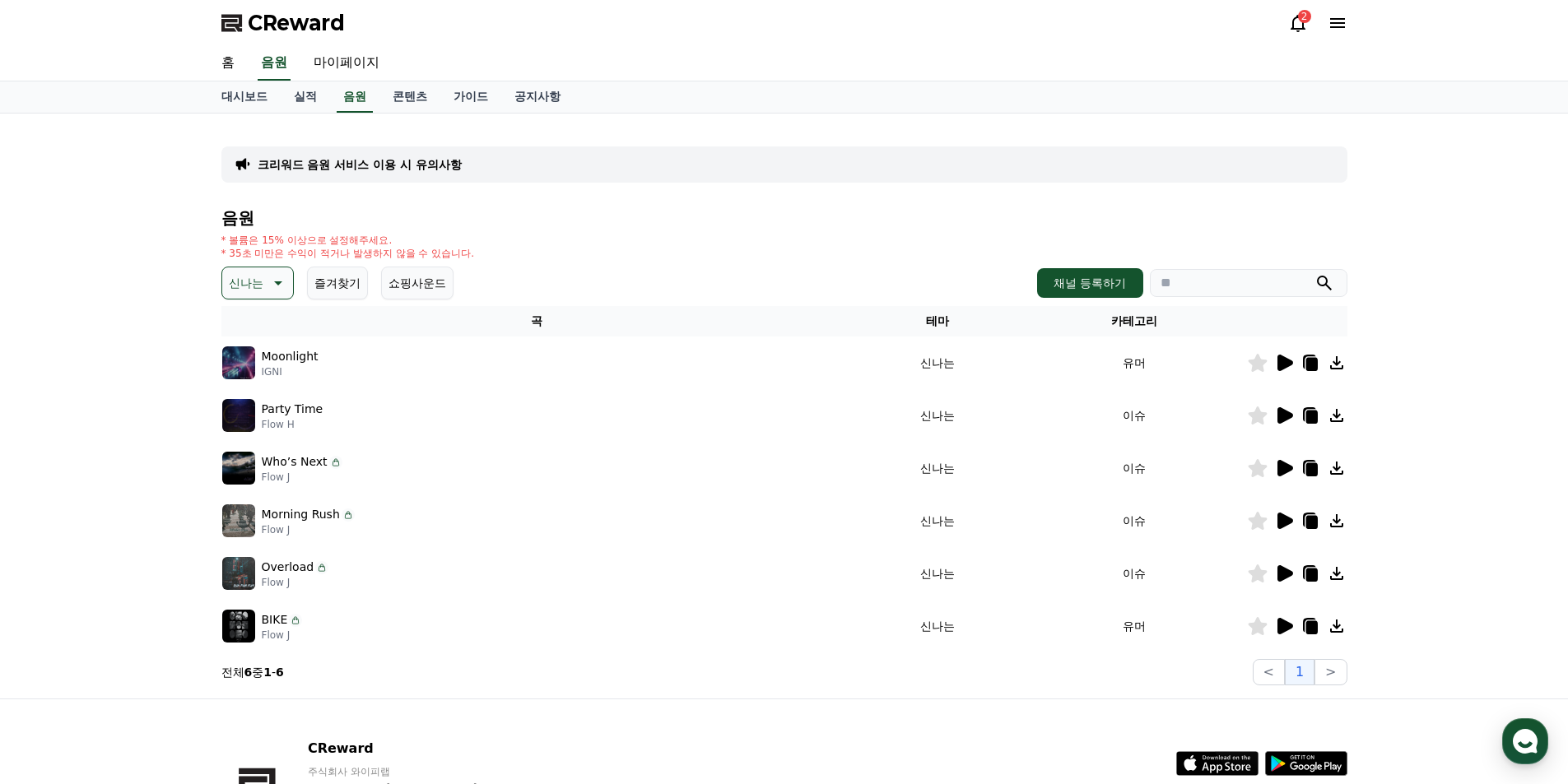
click at [288, 270] on button "신나는" at bounding box center [257, 283] width 73 height 33
click at [256, 426] on button "반전" at bounding box center [242, 434] width 36 height 36
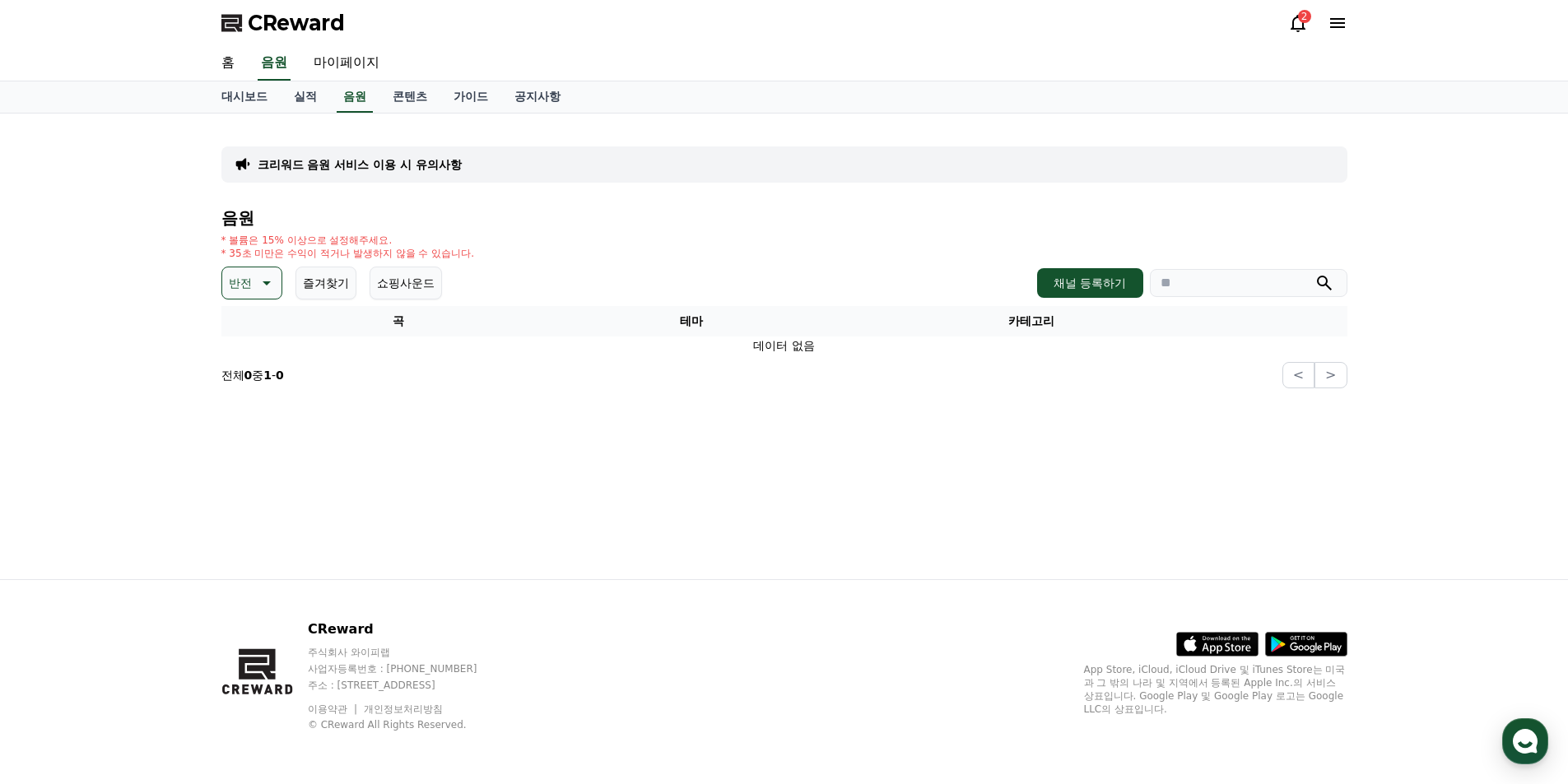
click at [263, 280] on icon at bounding box center [264, 283] width 20 height 20
click at [253, 451] on button "코믹한" at bounding box center [248, 462] width 48 height 36
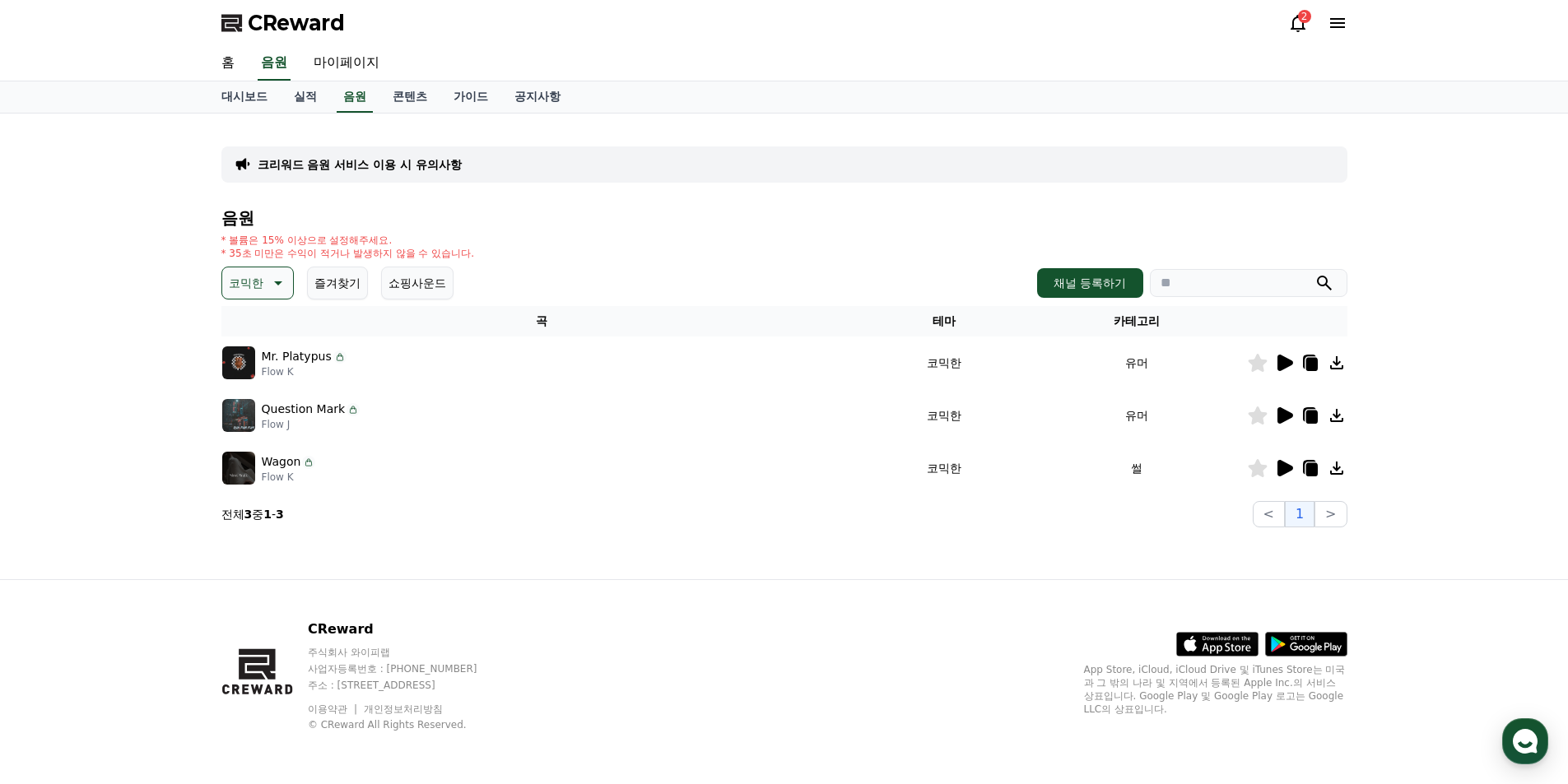
click at [1281, 357] on icon at bounding box center [1285, 363] width 15 height 16
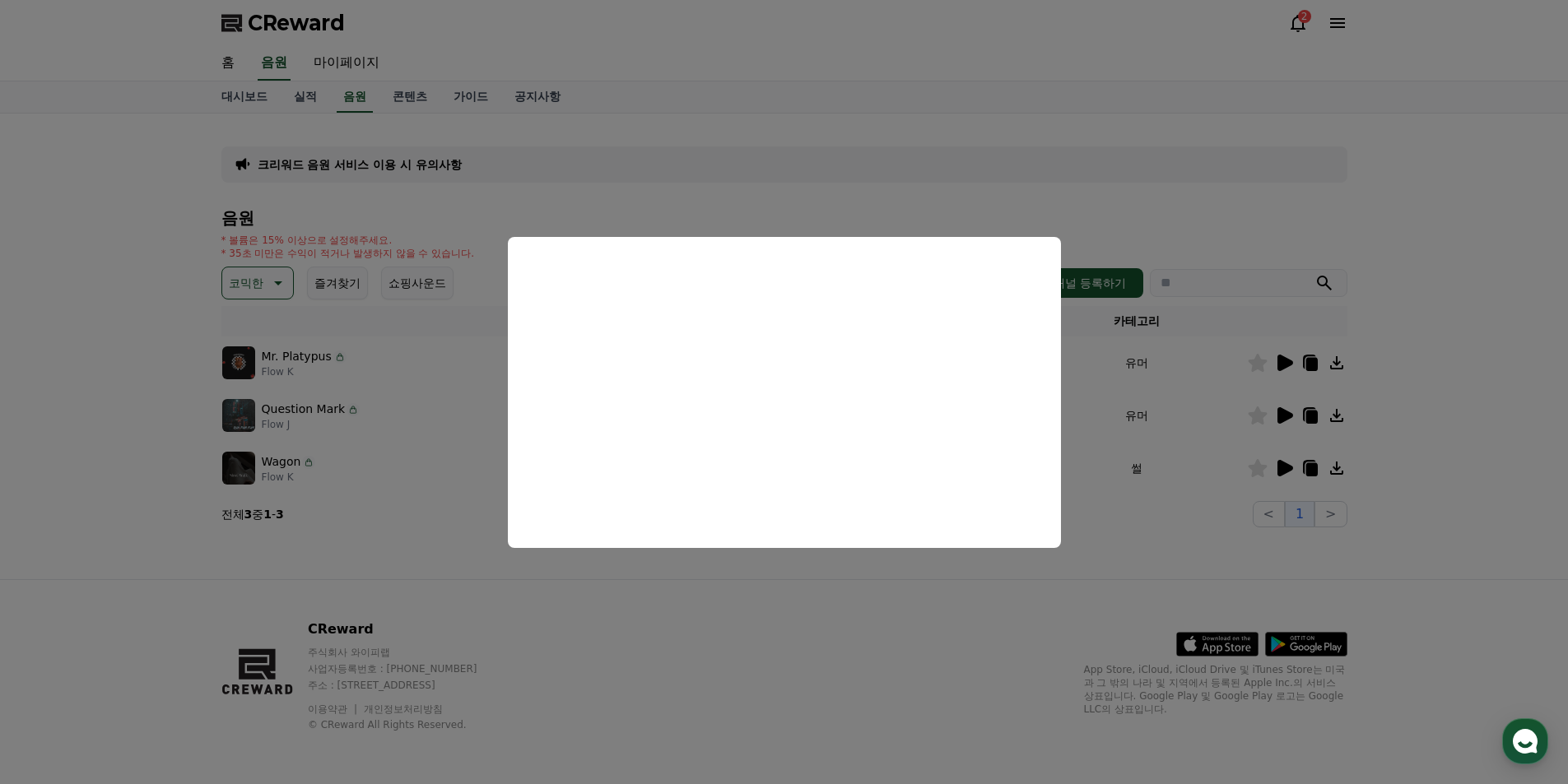
click at [915, 610] on button "close modal" at bounding box center [784, 392] width 1568 height 784
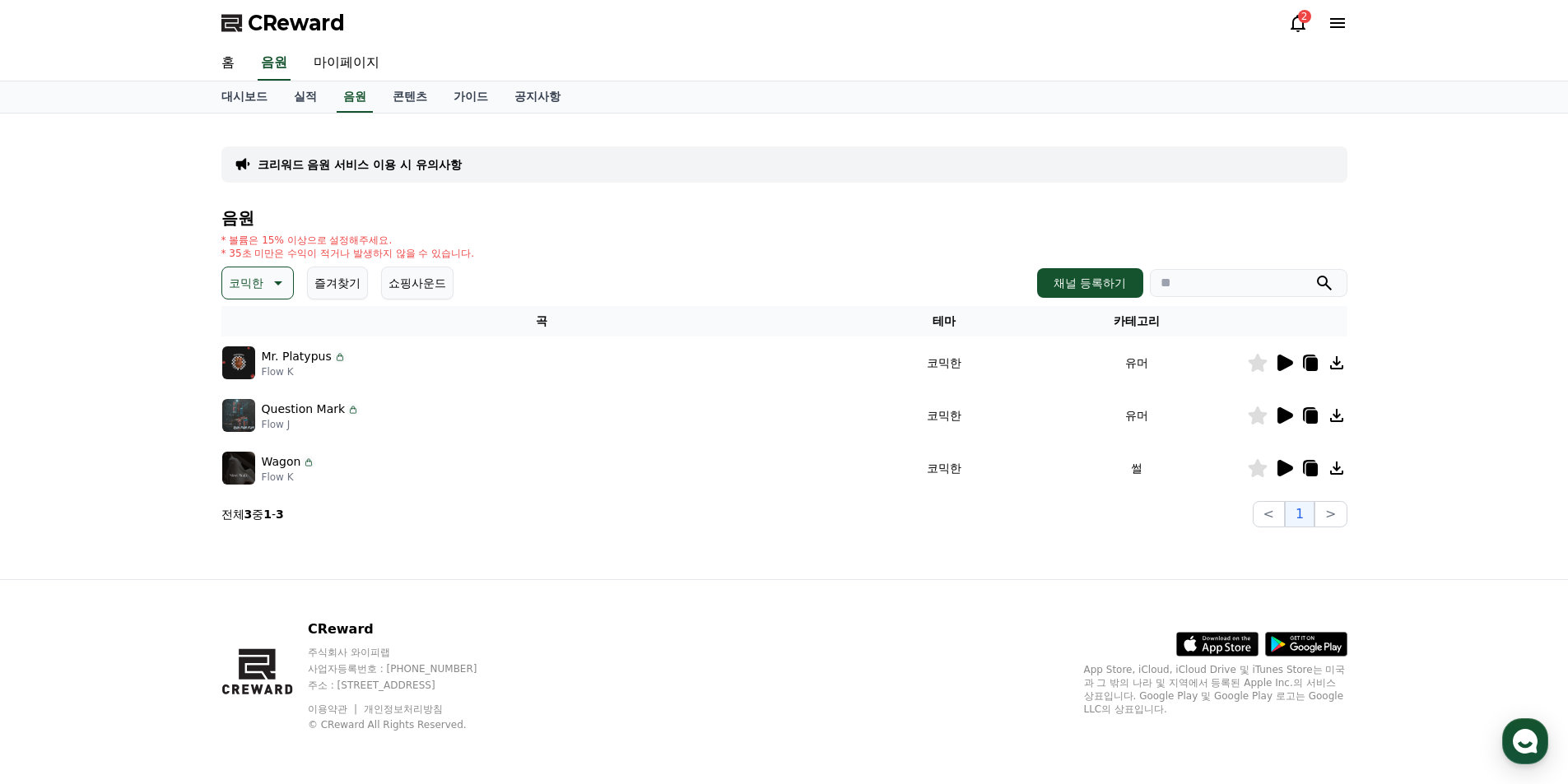
click at [1277, 466] on icon at bounding box center [1285, 468] width 15 height 16
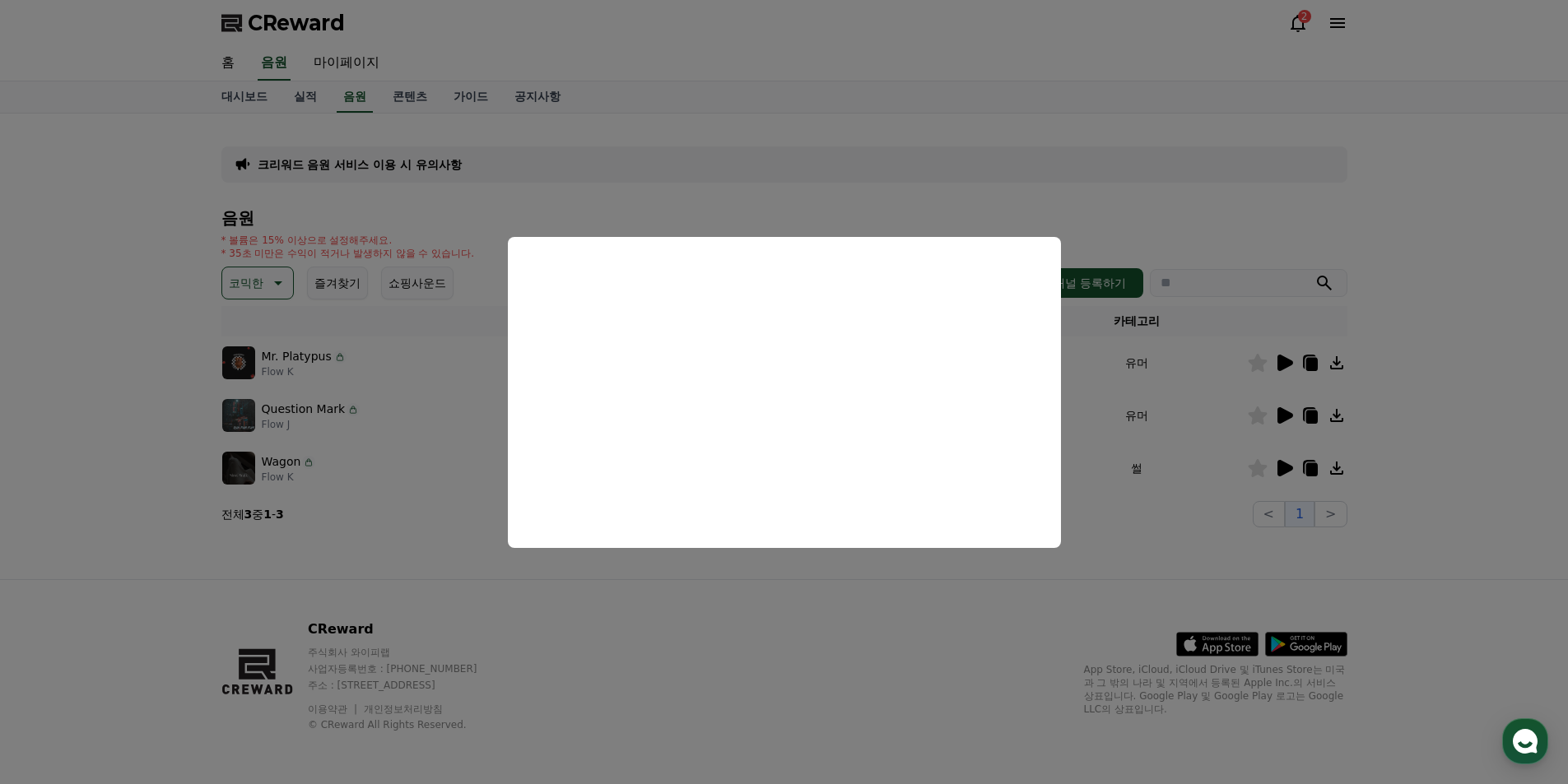
click at [1209, 396] on button "close modal" at bounding box center [784, 392] width 1568 height 784
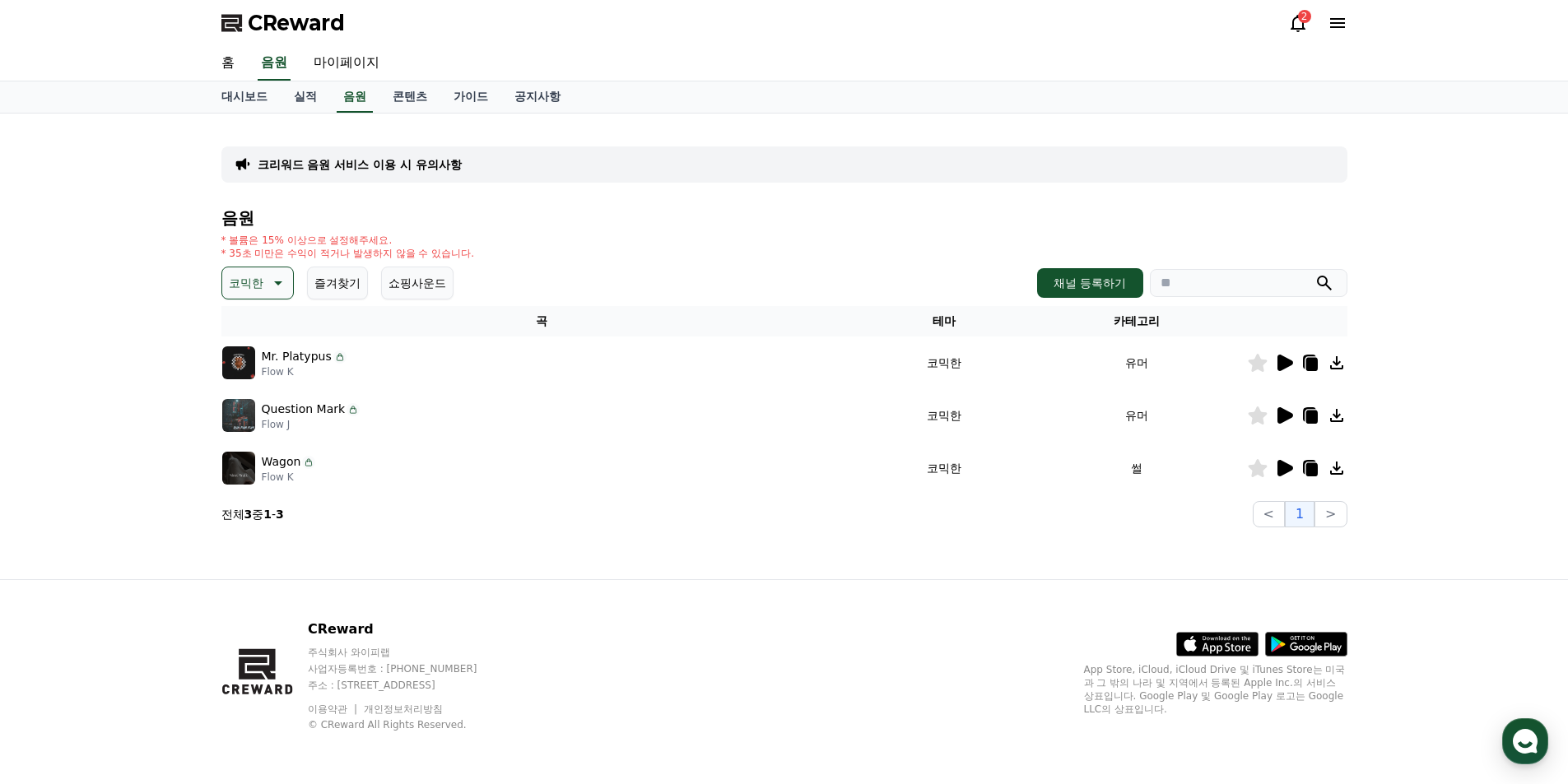
click at [1288, 412] on icon at bounding box center [1285, 416] width 15 height 16
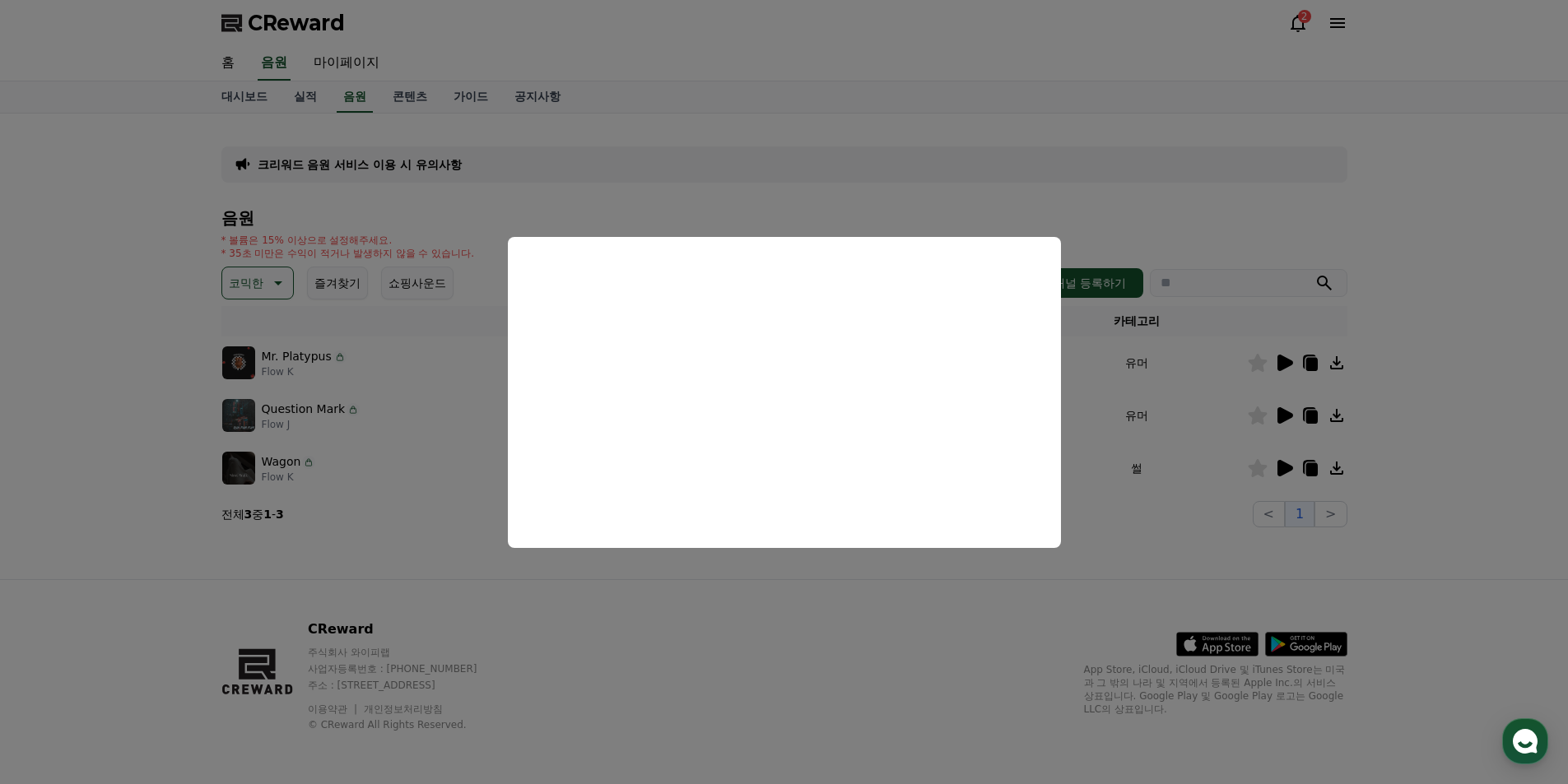
click at [906, 612] on button "close modal" at bounding box center [784, 392] width 1568 height 784
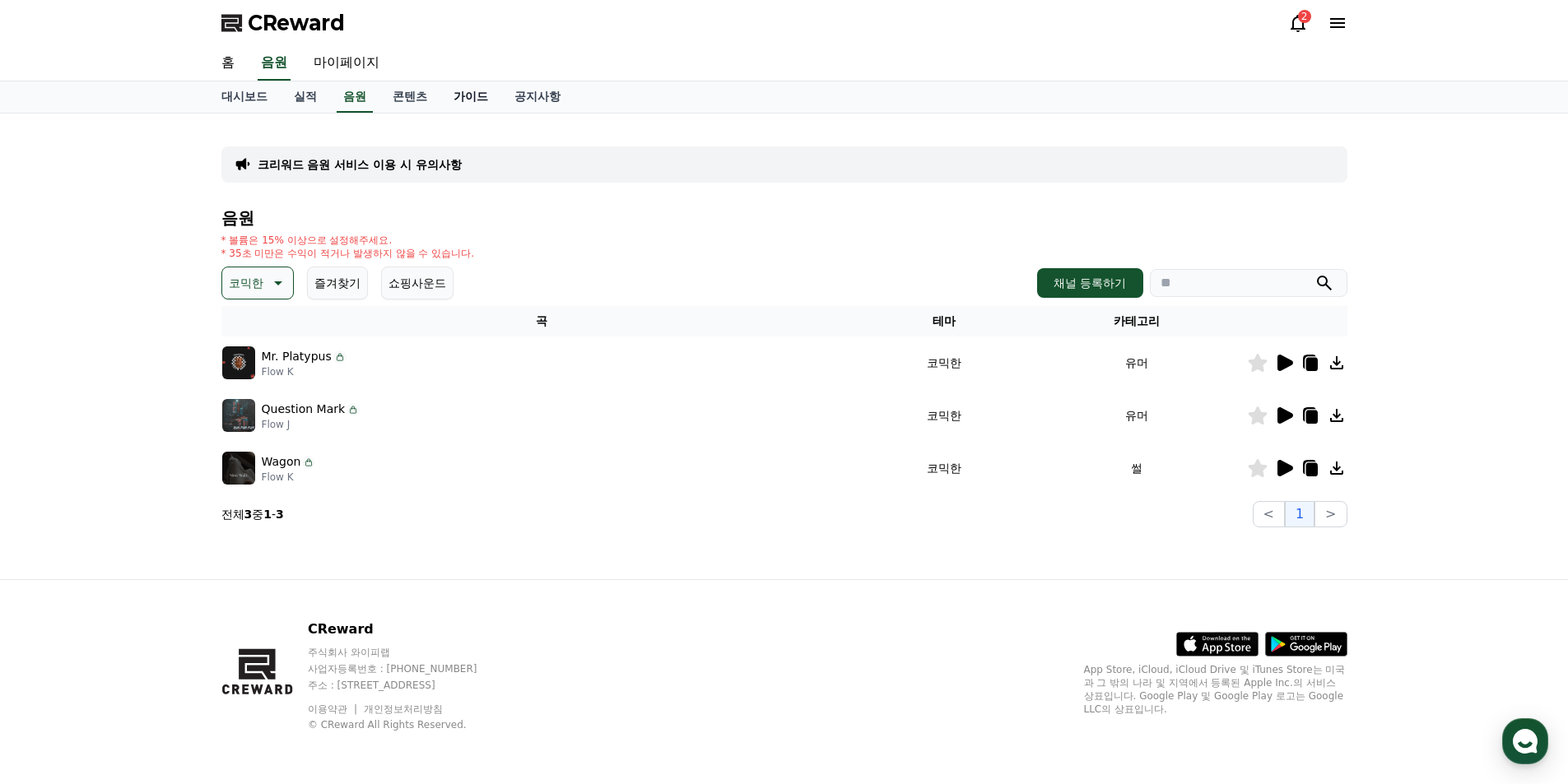
click at [470, 97] on link "가이드" at bounding box center [470, 97] width 61 height 32
click at [256, 280] on p "코믹한" at bounding box center [246, 283] width 34 height 23
click at [273, 423] on button "긴장되는" at bounding box center [253, 419] width 59 height 36
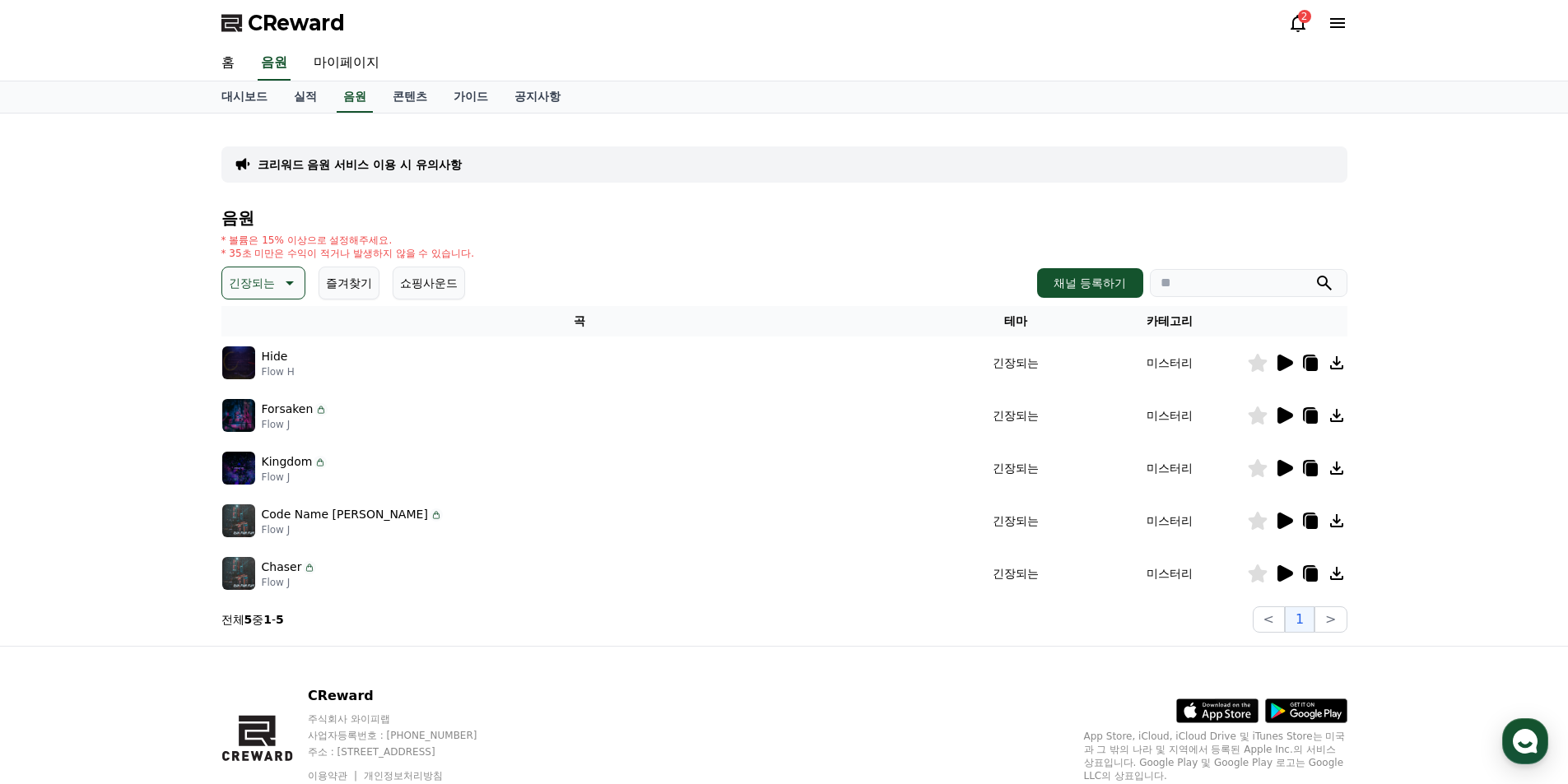
click at [1281, 575] on icon at bounding box center [1285, 573] width 15 height 16
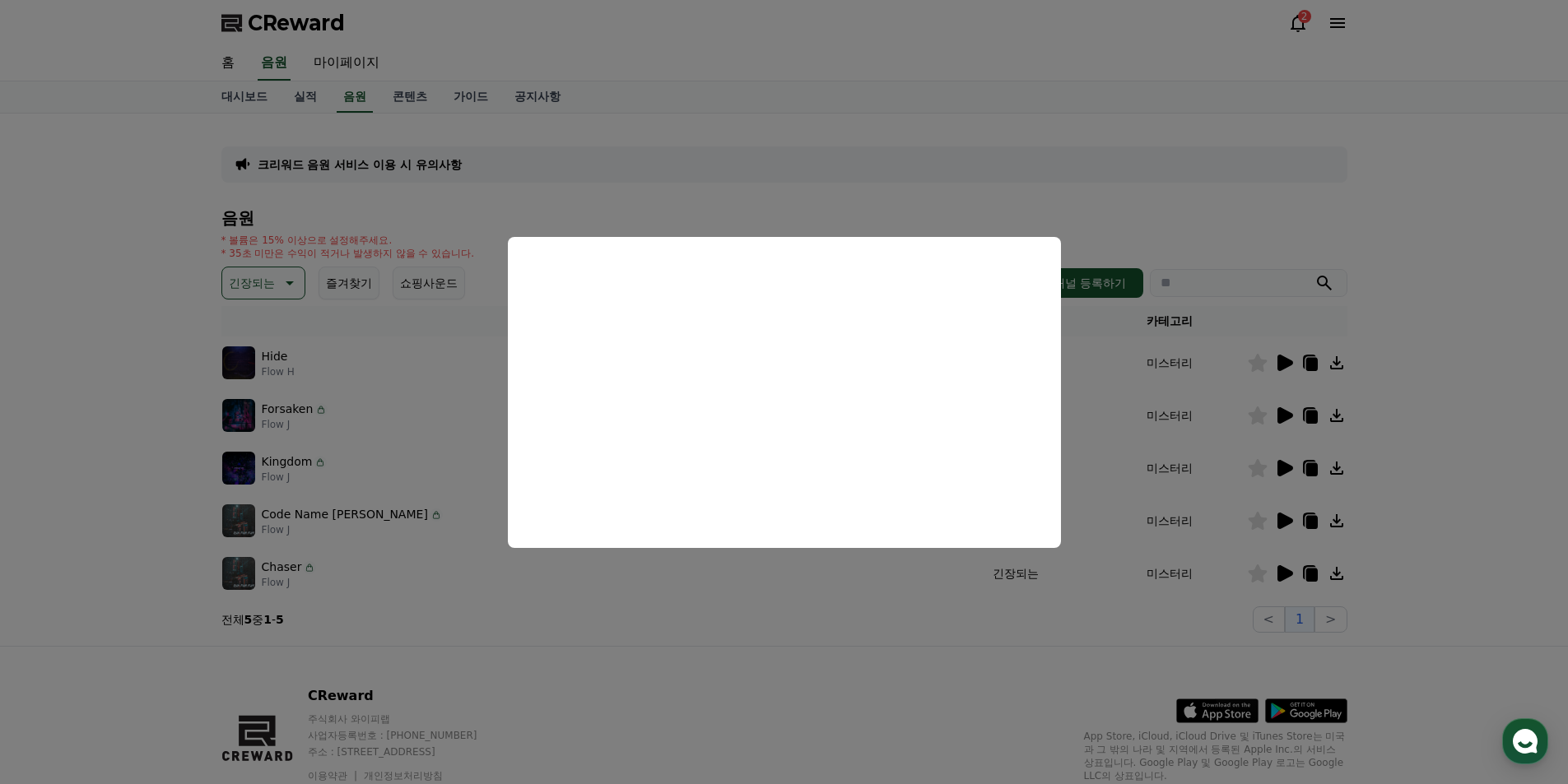
drag, startPoint x: 1089, startPoint y: 637, endPoint x: 1186, endPoint y: 549, distance: 131.0
click at [1089, 636] on button "close modal" at bounding box center [784, 392] width 1568 height 784
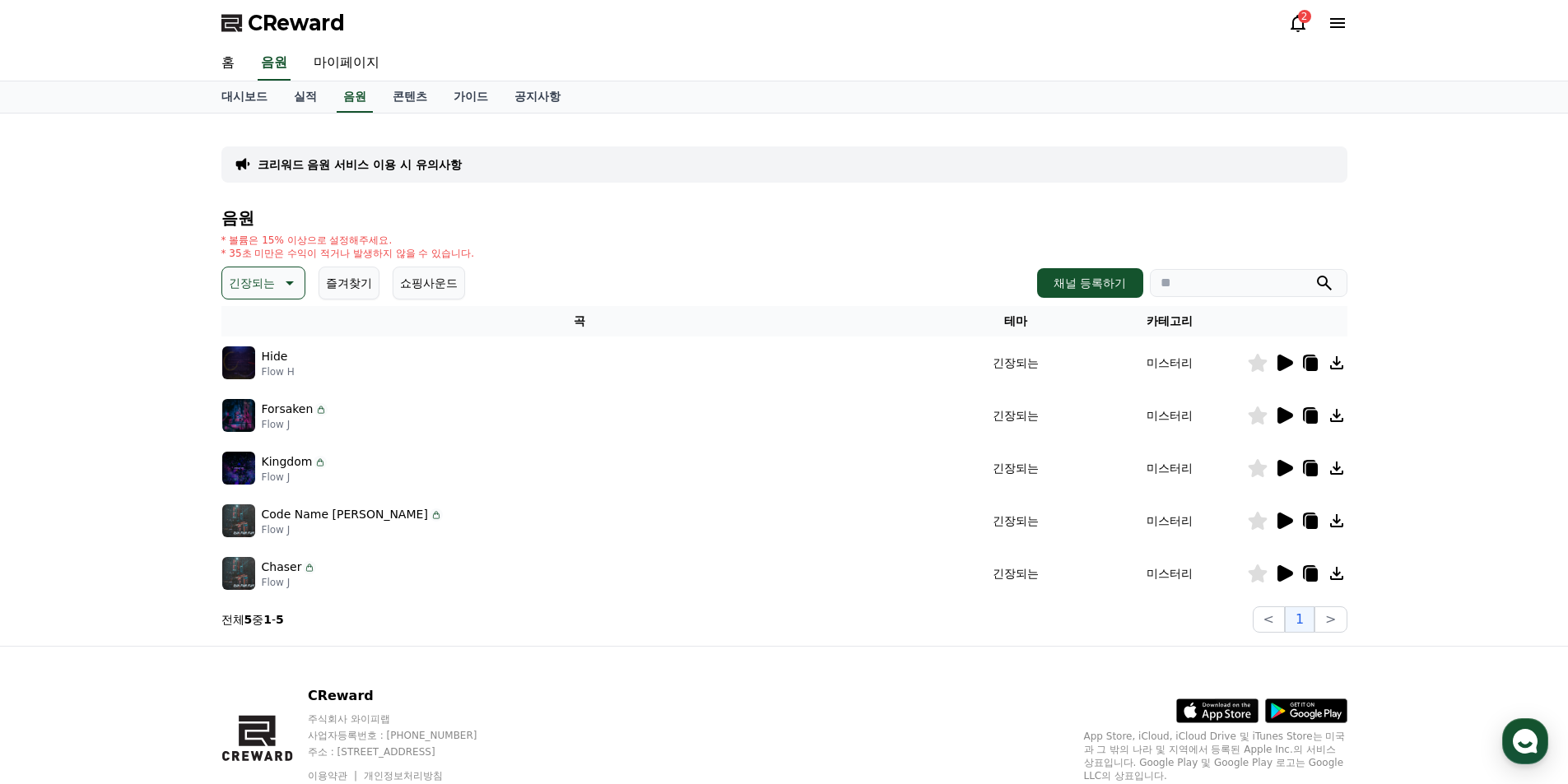
click at [1287, 522] on icon at bounding box center [1285, 521] width 15 height 16
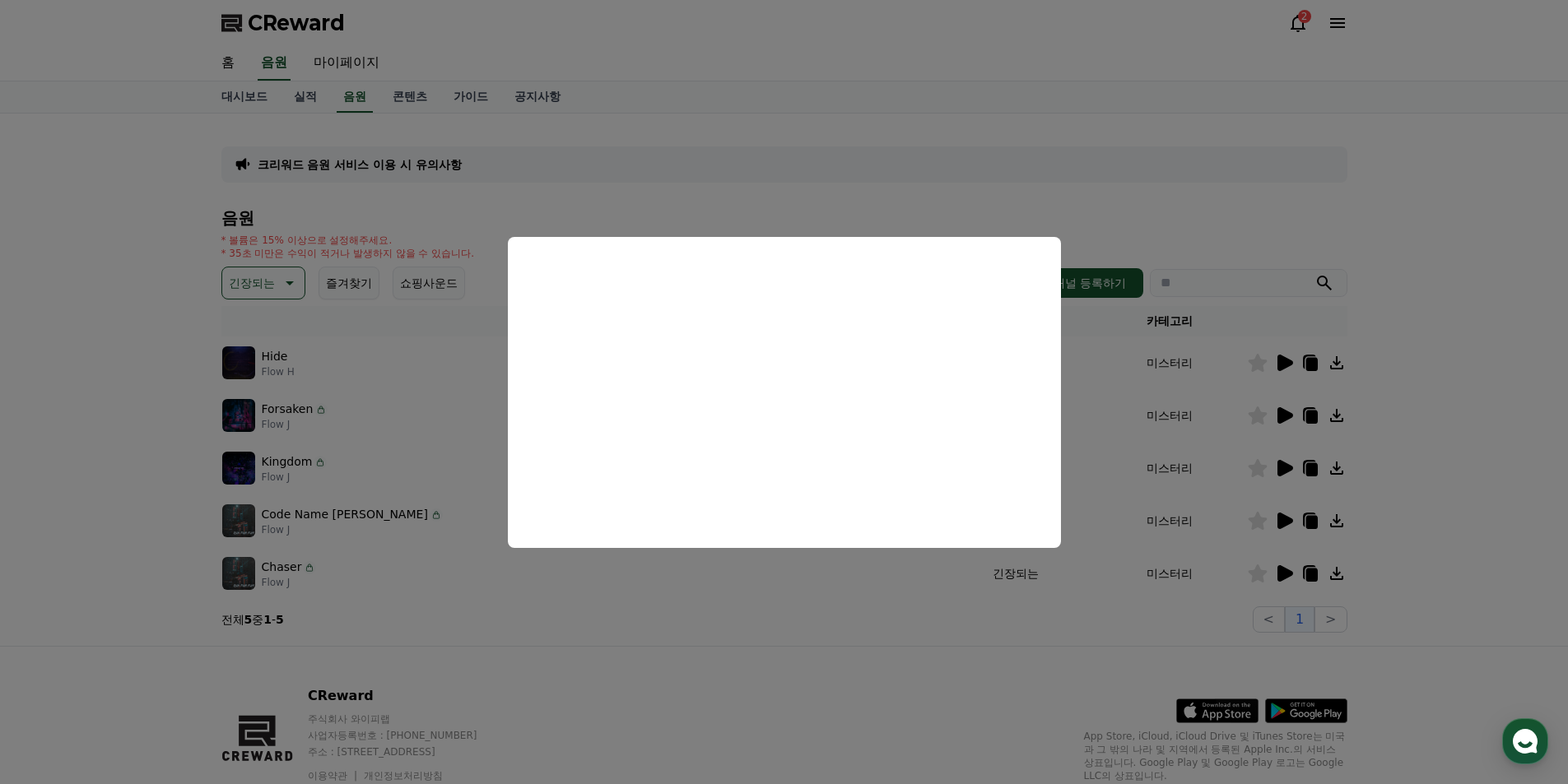
click at [1070, 612] on button "close modal" at bounding box center [784, 392] width 1568 height 784
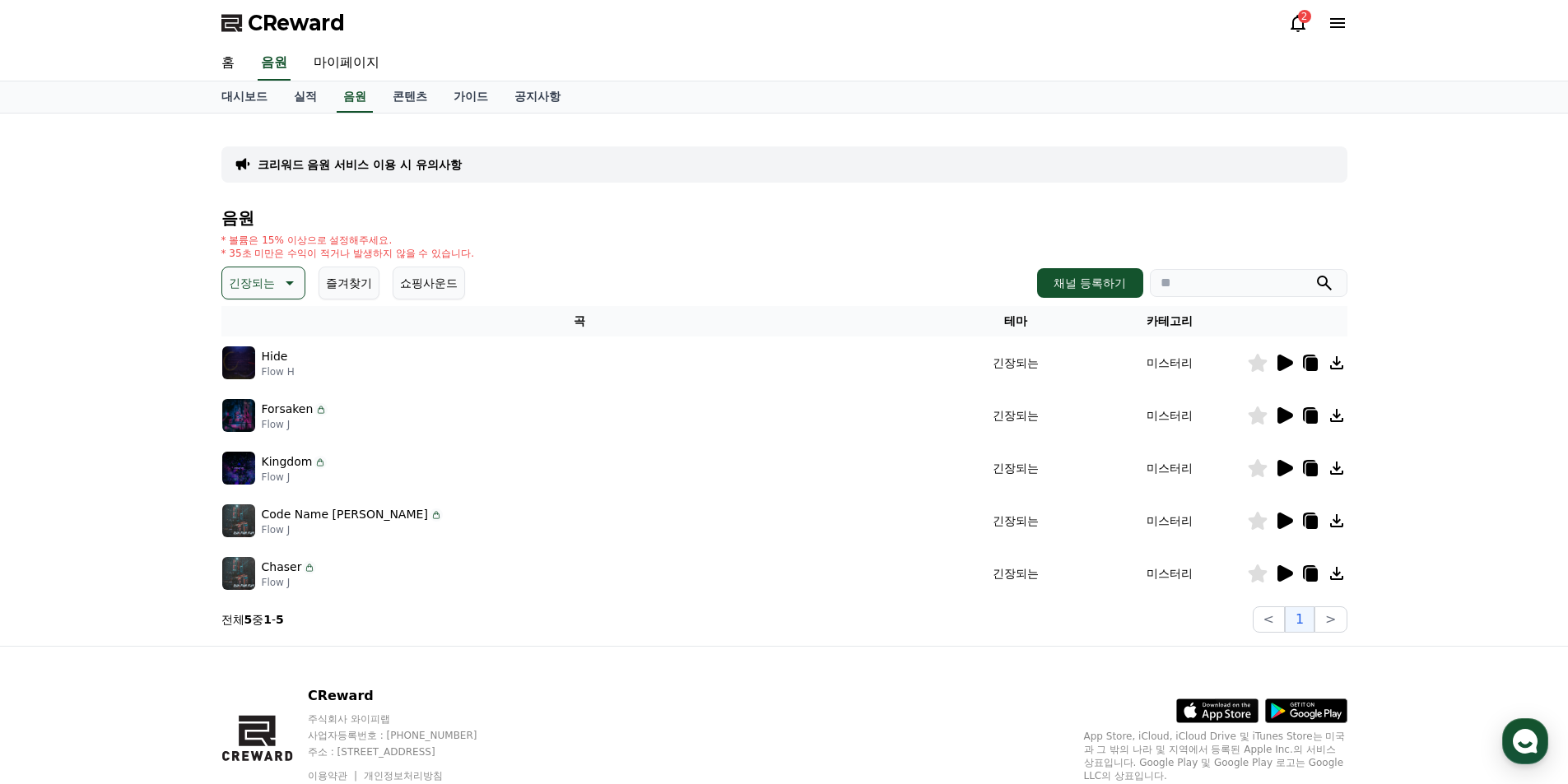
click at [269, 286] on p "긴장되는" at bounding box center [252, 283] width 46 height 23
click at [261, 410] on button "호기심" at bounding box center [248, 412] width 48 height 36
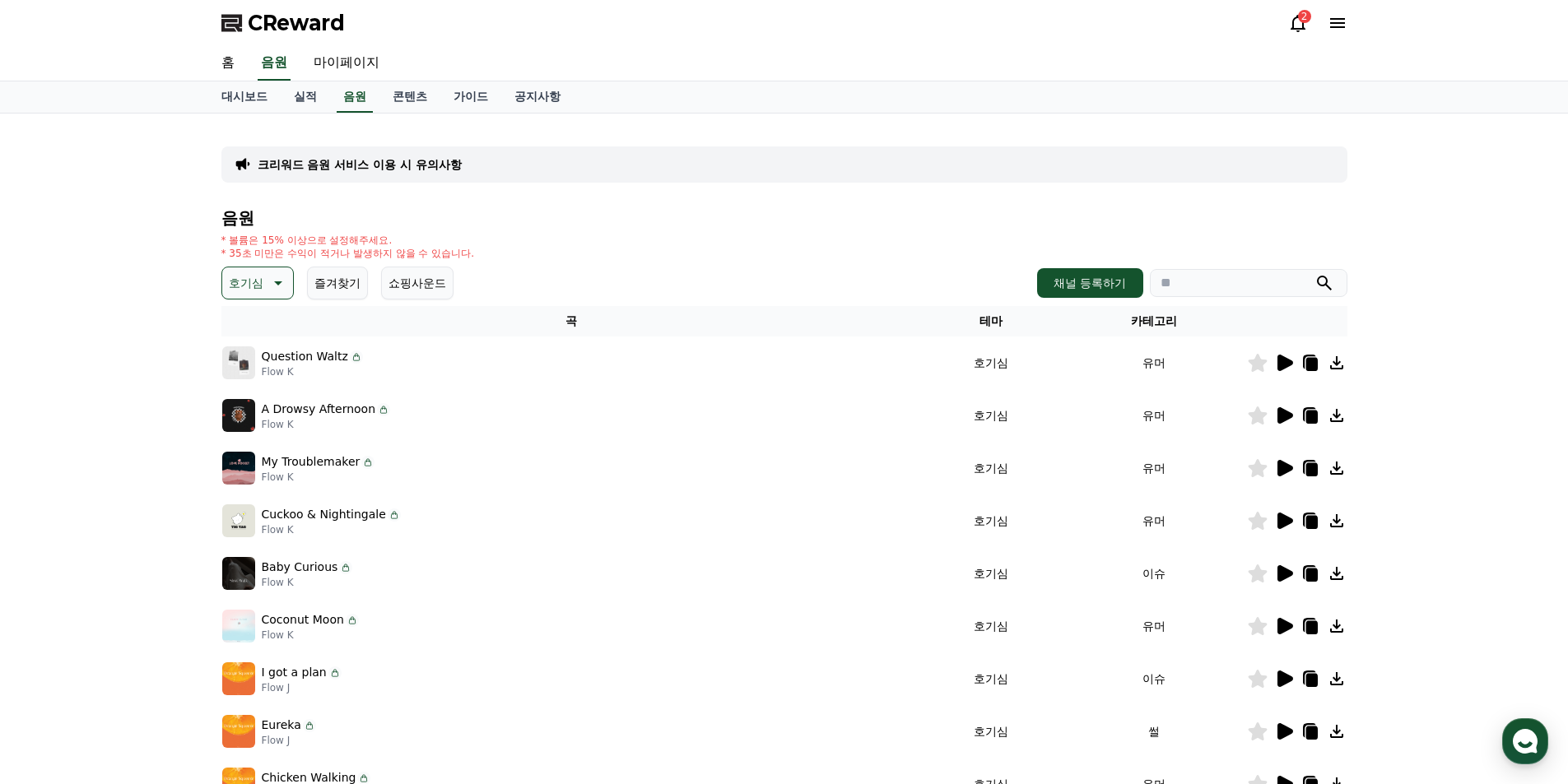
click at [1278, 361] on icon at bounding box center [1285, 363] width 15 height 16
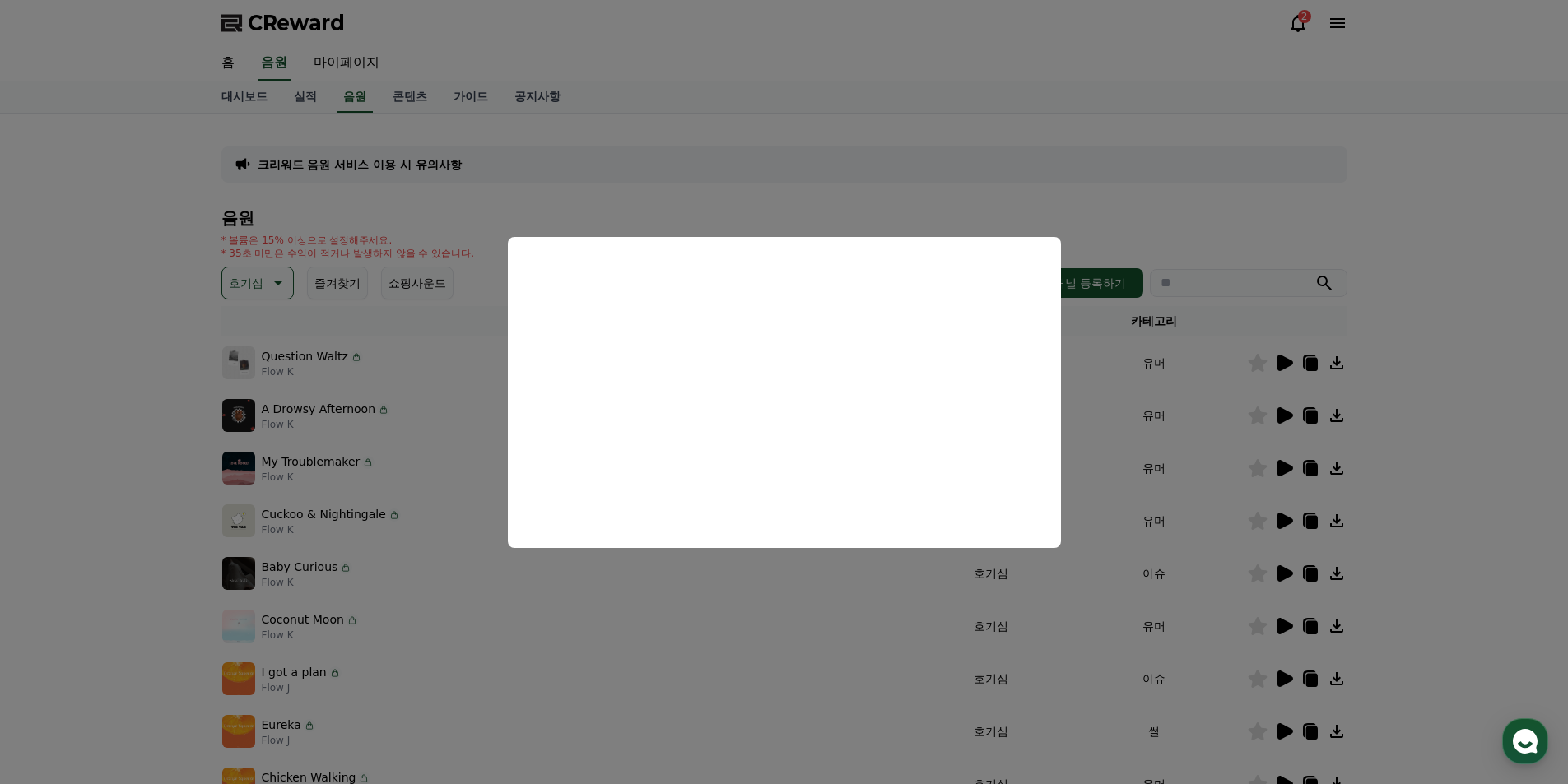
click at [819, 612] on button "close modal" at bounding box center [784, 392] width 1568 height 784
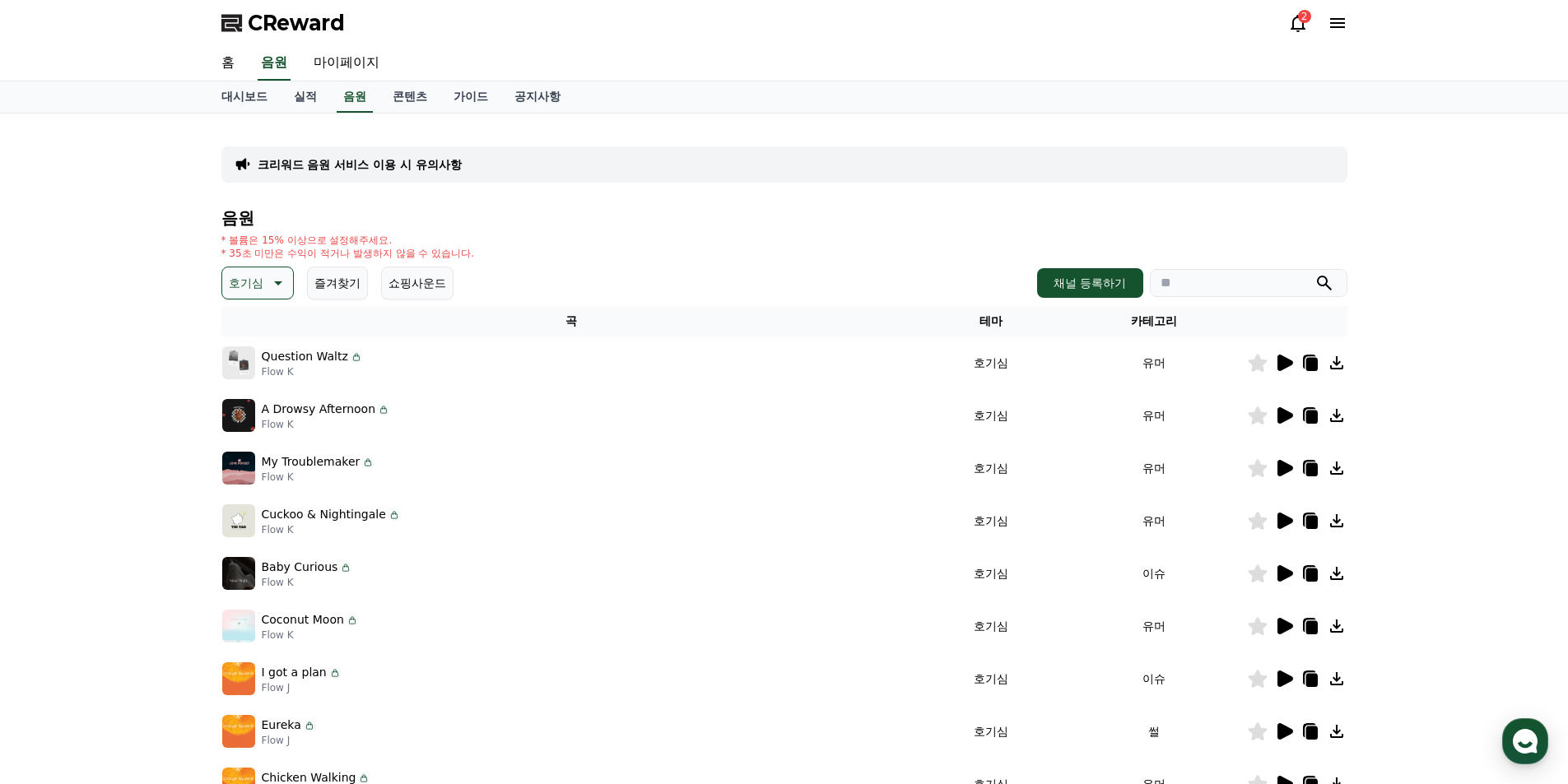
click at [1288, 412] on icon at bounding box center [1285, 416] width 15 height 16
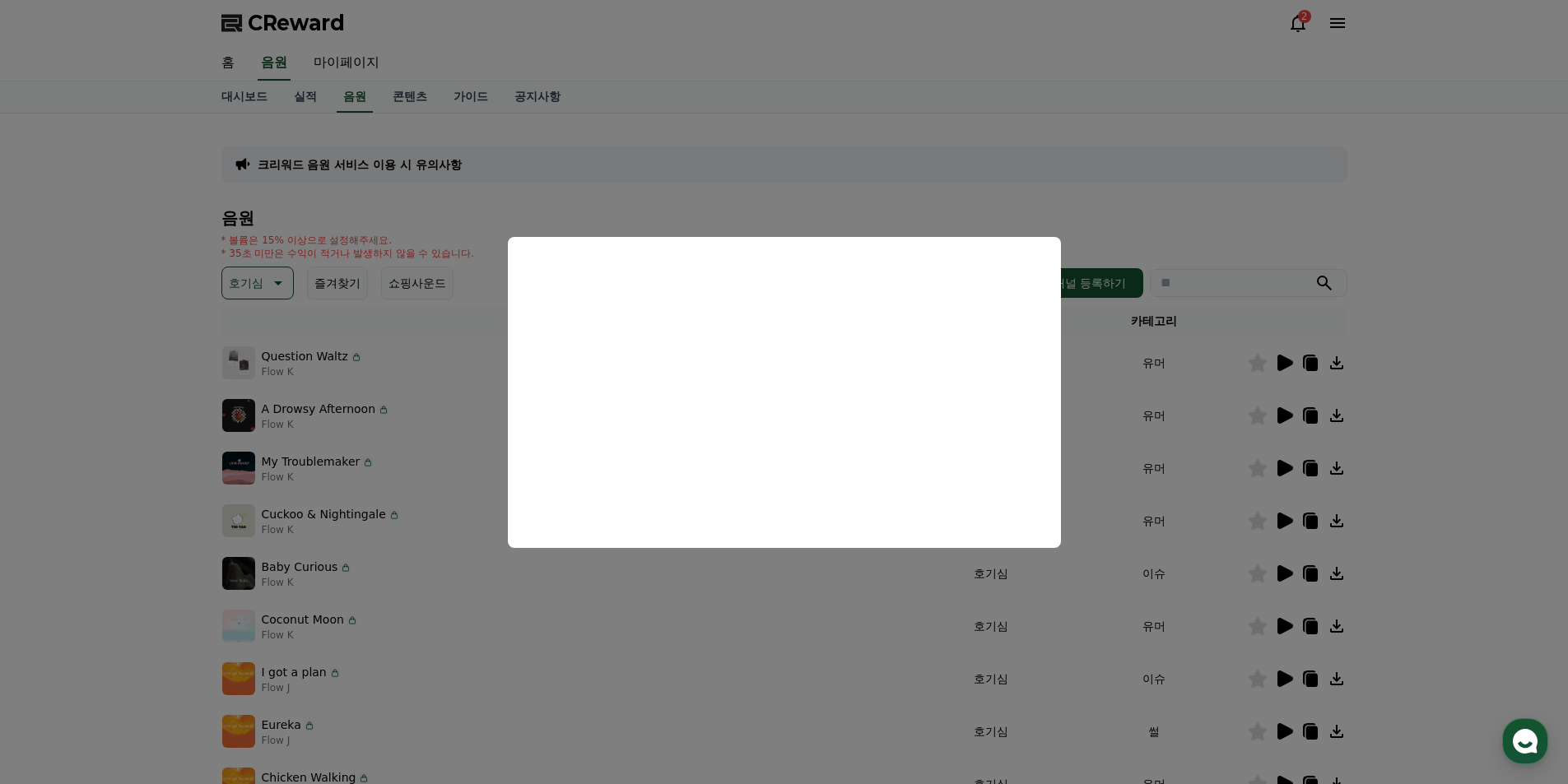
click at [1102, 413] on button "close modal" at bounding box center [784, 392] width 1568 height 784
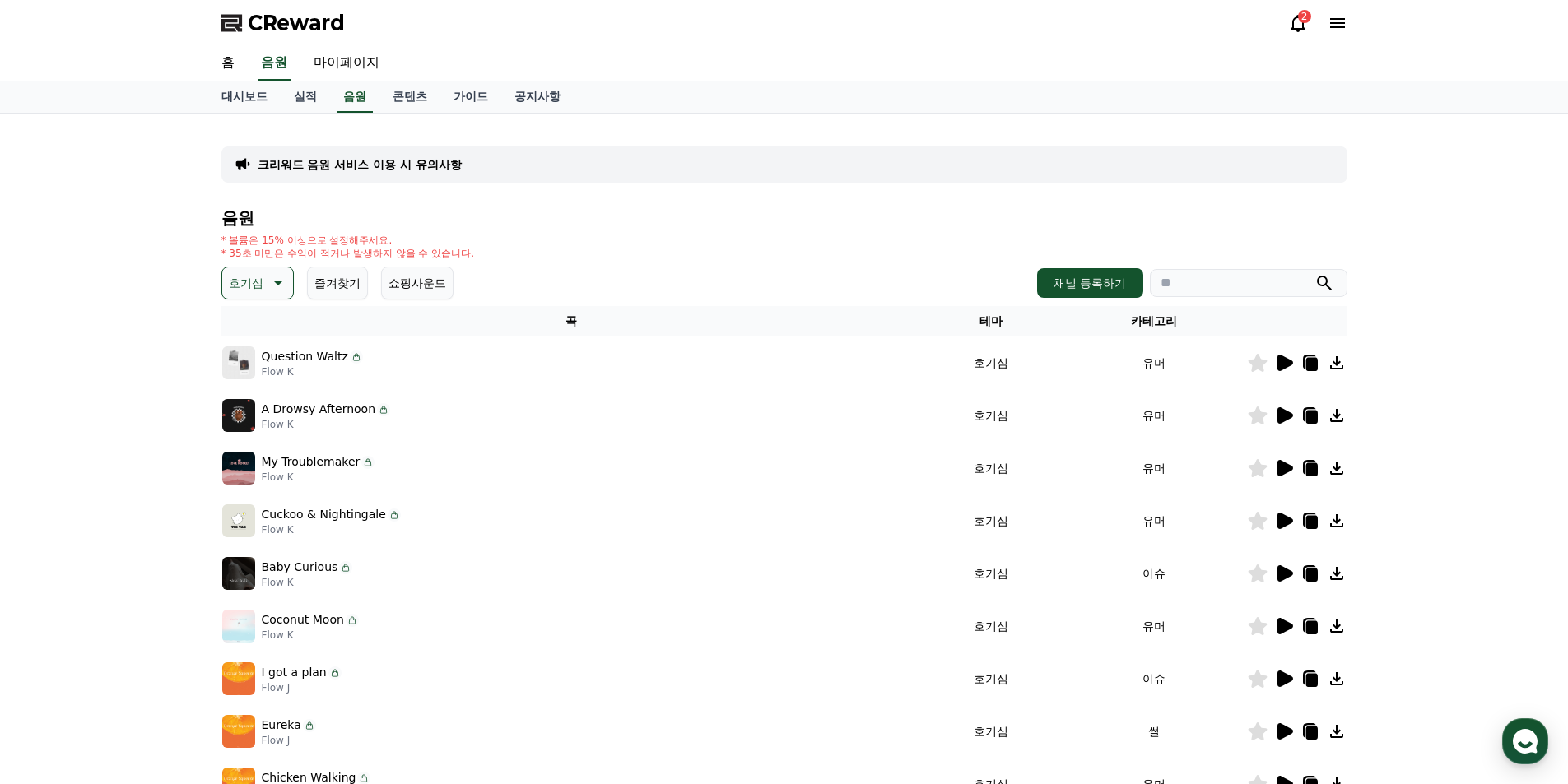
click at [1278, 469] on icon at bounding box center [1285, 468] width 15 height 16
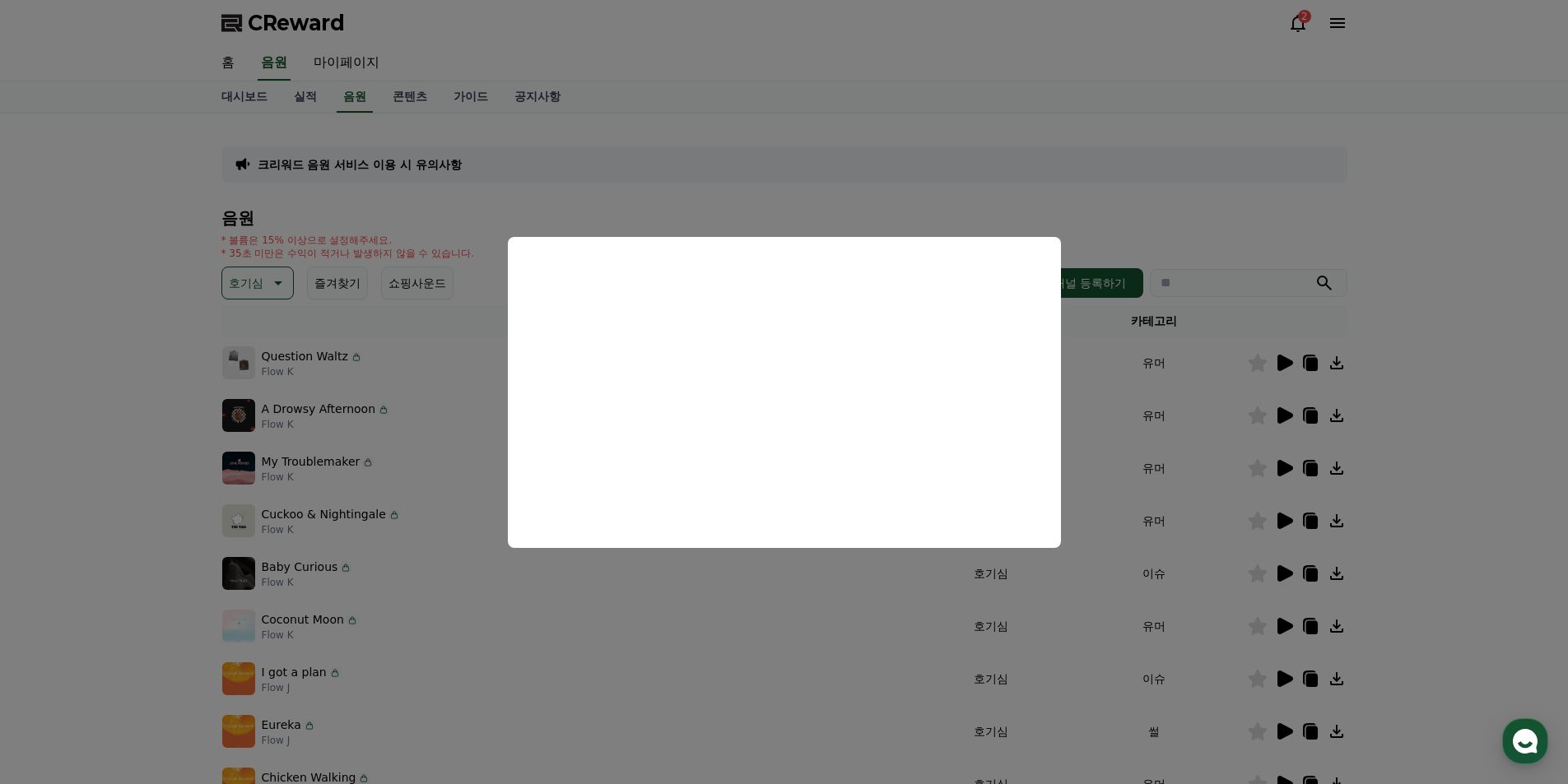
drag, startPoint x: 1099, startPoint y: 383, endPoint x: 1068, endPoint y: 382, distance: 31.0
click at [1098, 384] on button "close modal" at bounding box center [784, 392] width 1568 height 784
